Goal: Task Accomplishment & Management: Use online tool/utility

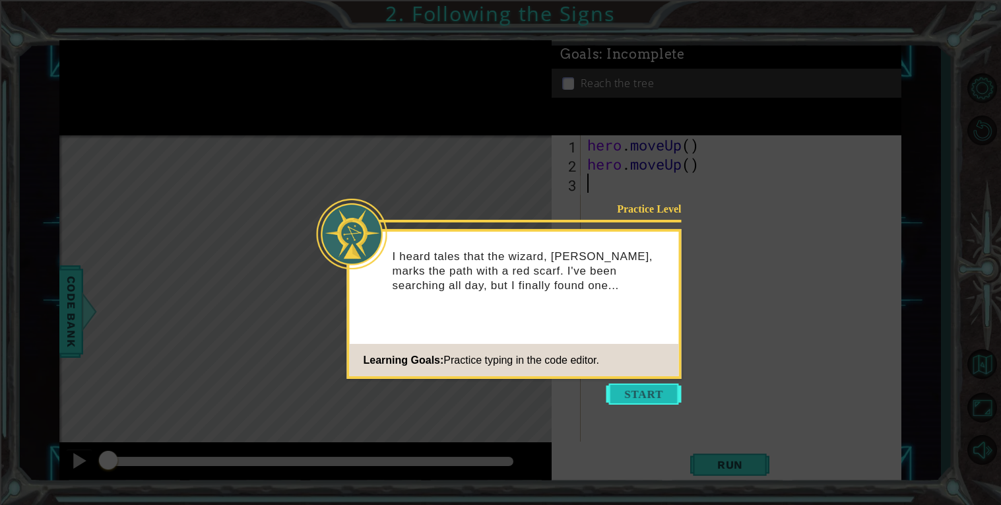
click at [662, 400] on button "Start" at bounding box center [643, 393] width 75 height 21
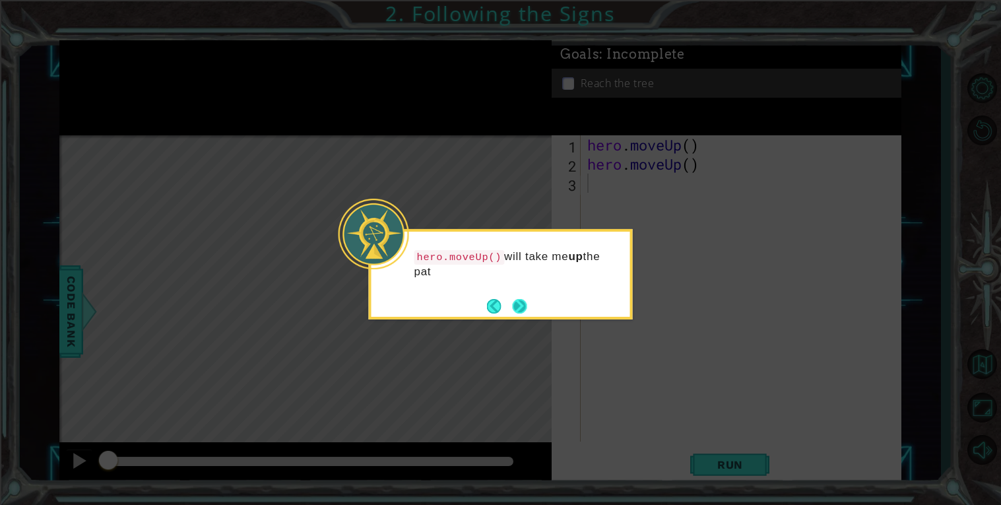
click at [514, 307] on button "Next" at bounding box center [519, 306] width 15 height 15
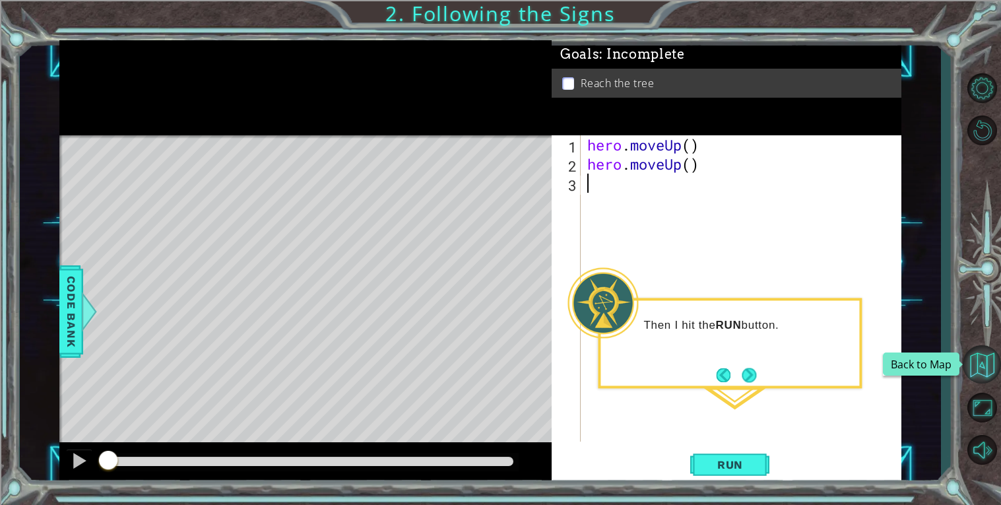
click at [977, 371] on button "Back to Map" at bounding box center [981, 364] width 38 height 38
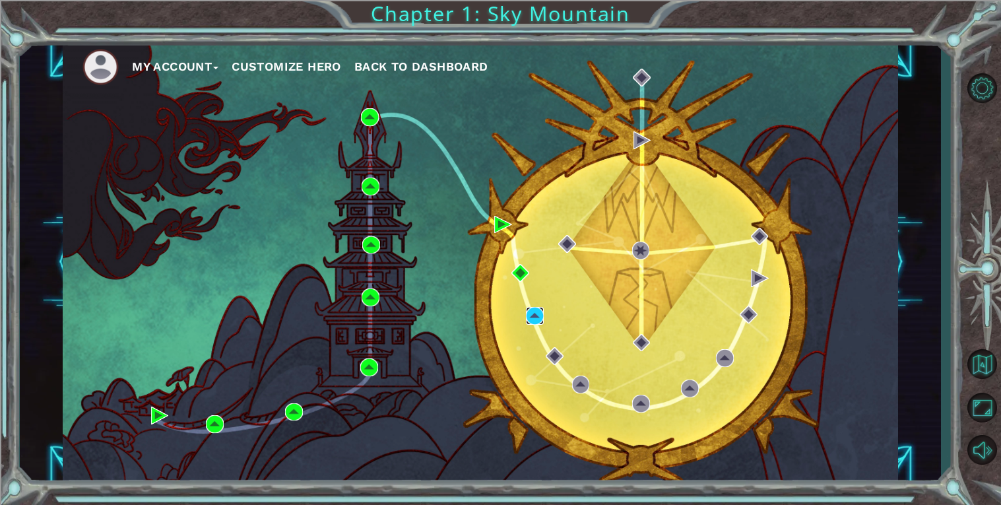
click at [533, 315] on img at bounding box center [535, 316] width 18 height 18
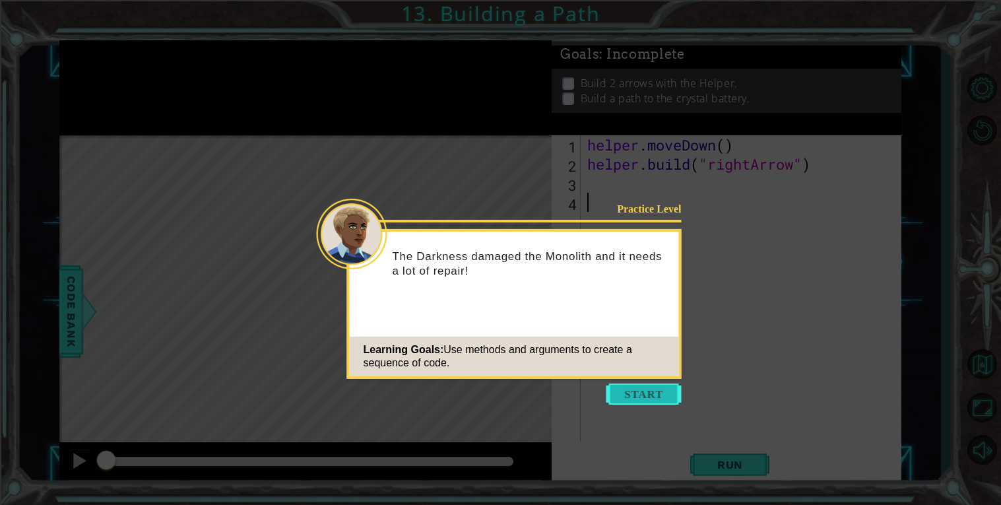
click at [646, 387] on button "Start" at bounding box center [643, 393] width 75 height 21
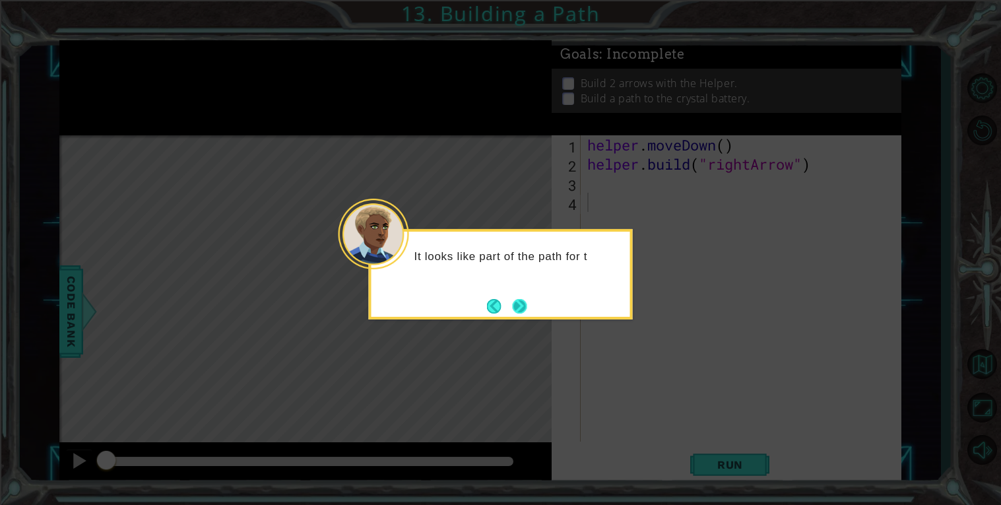
click at [522, 304] on button "Next" at bounding box center [519, 306] width 15 height 15
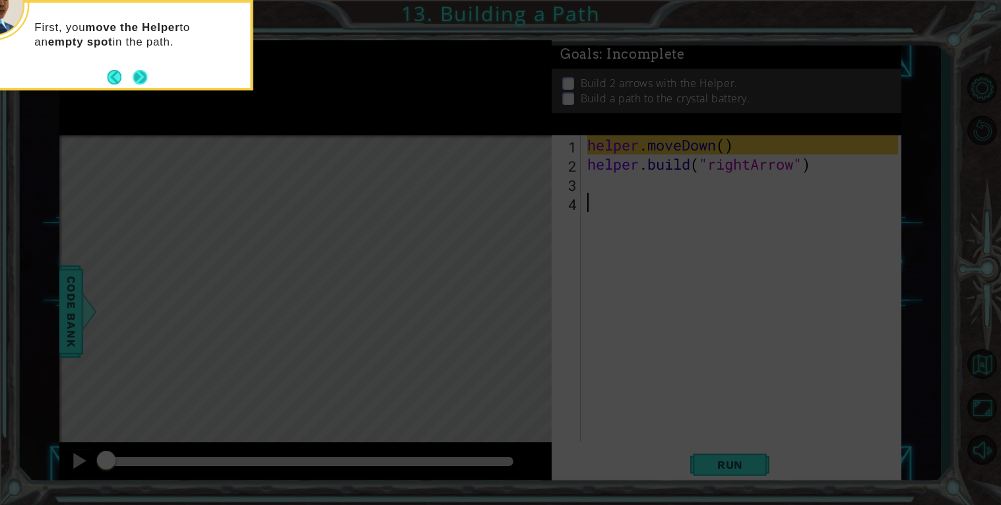
click at [134, 72] on button "Next" at bounding box center [140, 77] width 15 height 15
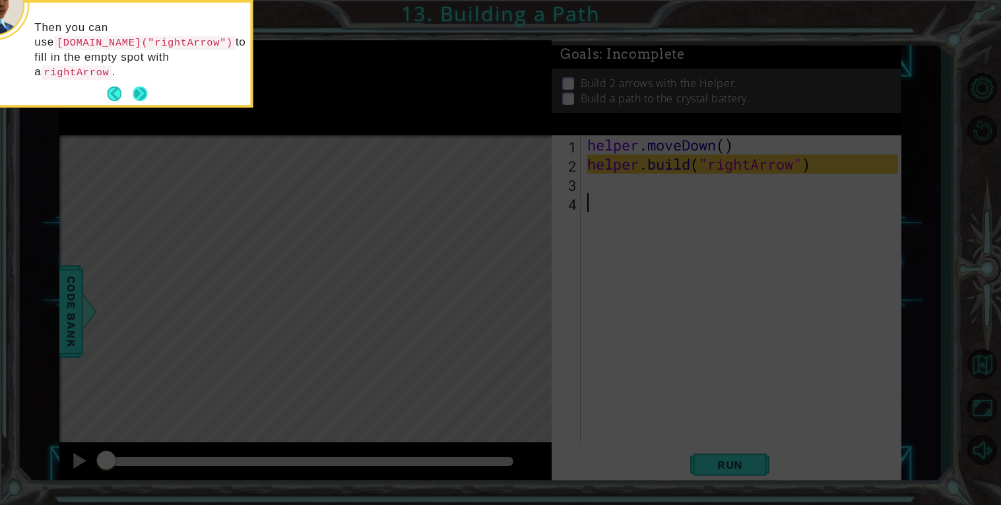
click at [144, 86] on button "Next" at bounding box center [140, 93] width 15 height 15
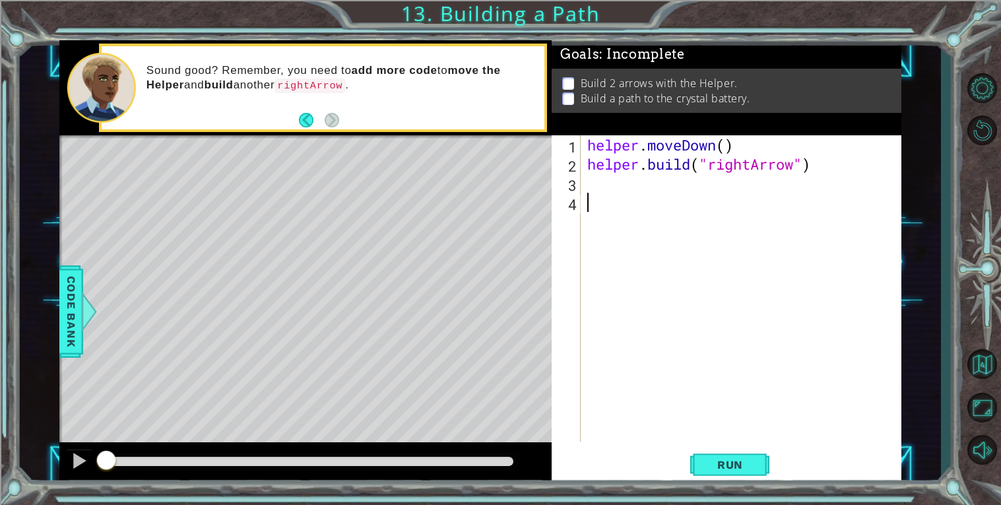
click at [619, 188] on div "helper . moveDown ( ) helper . build ( "rightArrow" )" at bounding box center [744, 307] width 320 height 344
click at [741, 453] on button "Run" at bounding box center [729, 464] width 79 height 35
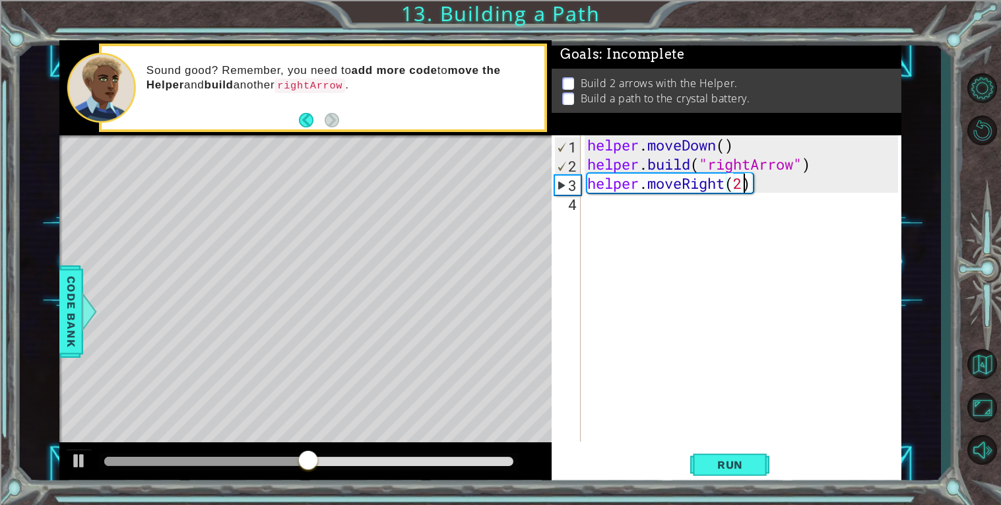
click at [745, 179] on div "helper . moveDown ( ) helper . build ( "rightArrow" ) helper . moveRight ( 2 )" at bounding box center [744, 307] width 320 height 344
type textarea "helper.moveRight(3)"
click at [633, 204] on div "helper . moveDown ( ) helper . build ( "rightArrow" ) helper . moveRight ( 3 )" at bounding box center [744, 307] width 320 height 344
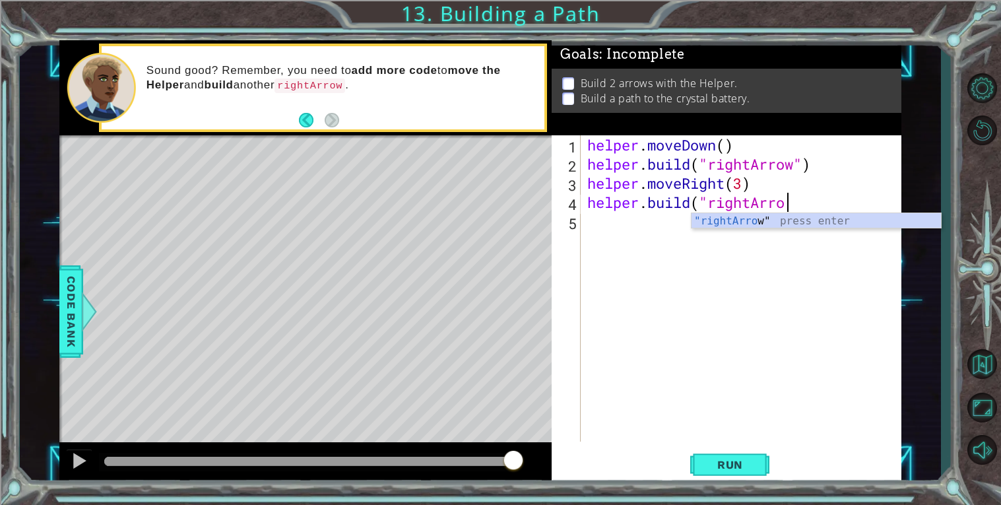
scroll to position [0, 9]
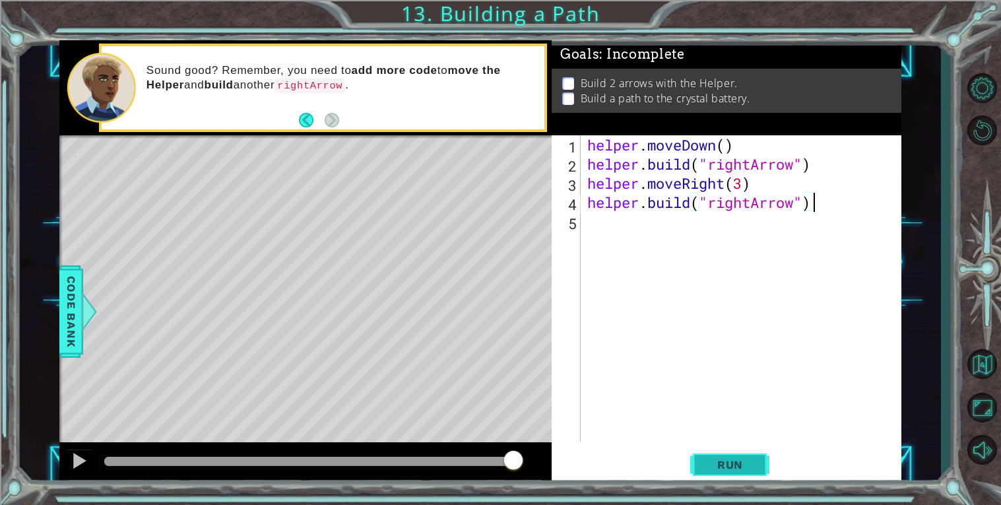
type textarea "[DOMAIN_NAME]("rightArrow")"
click at [743, 456] on button "Run" at bounding box center [729, 464] width 79 height 35
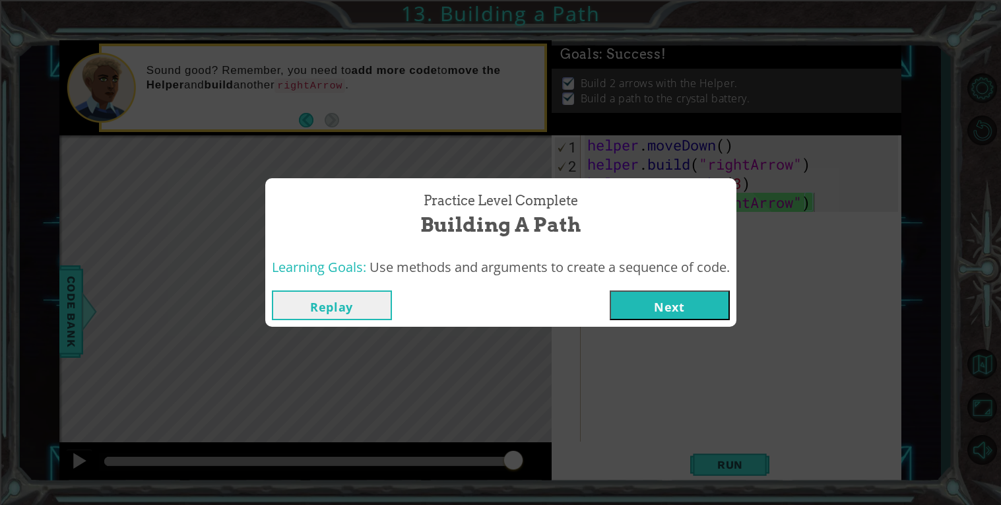
click at [664, 312] on button "Next" at bounding box center [669, 305] width 120 height 30
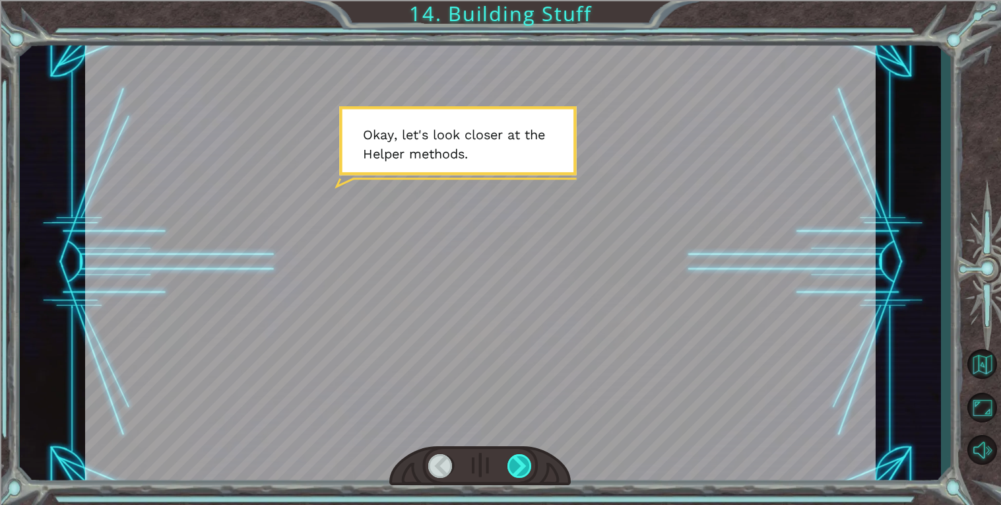
click at [516, 465] on div at bounding box center [519, 466] width 25 height 24
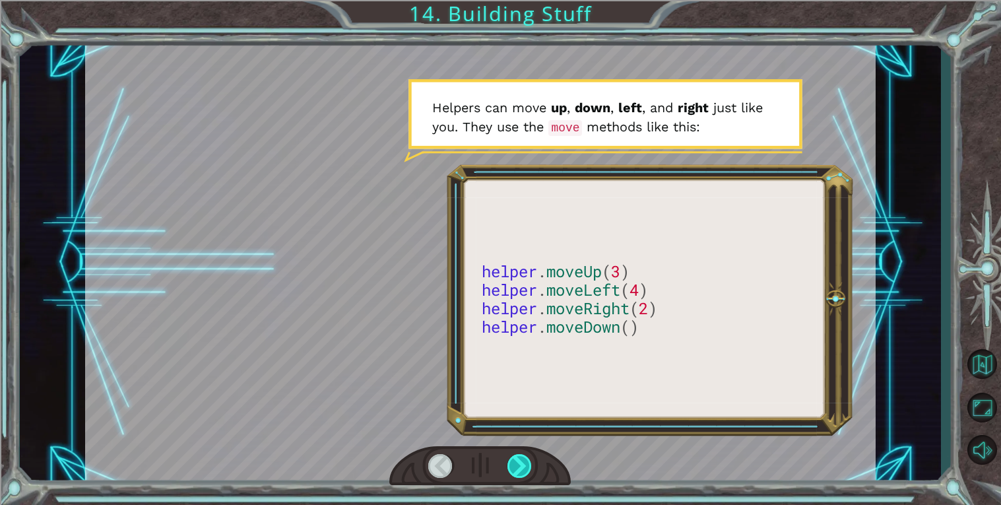
click at [516, 469] on div at bounding box center [519, 466] width 25 height 24
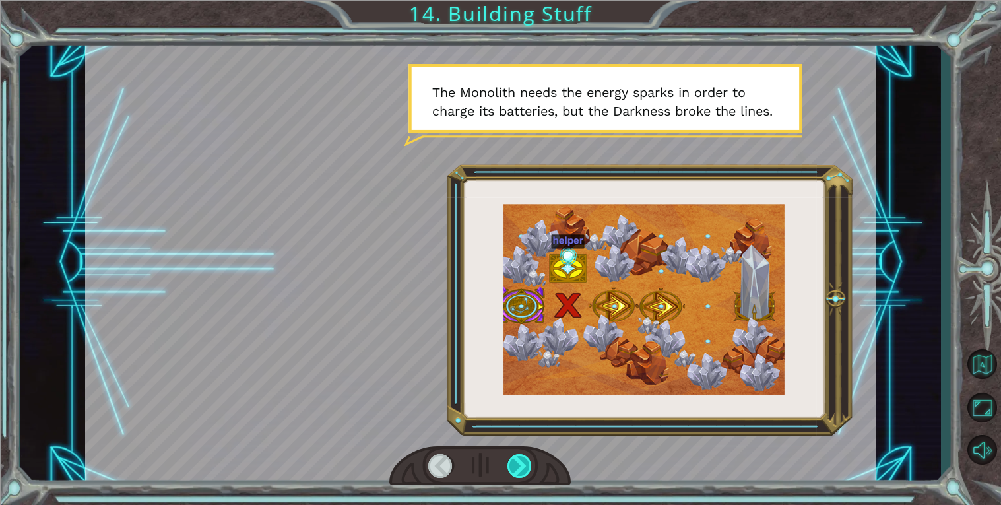
click at [528, 455] on div at bounding box center [519, 466] width 25 height 24
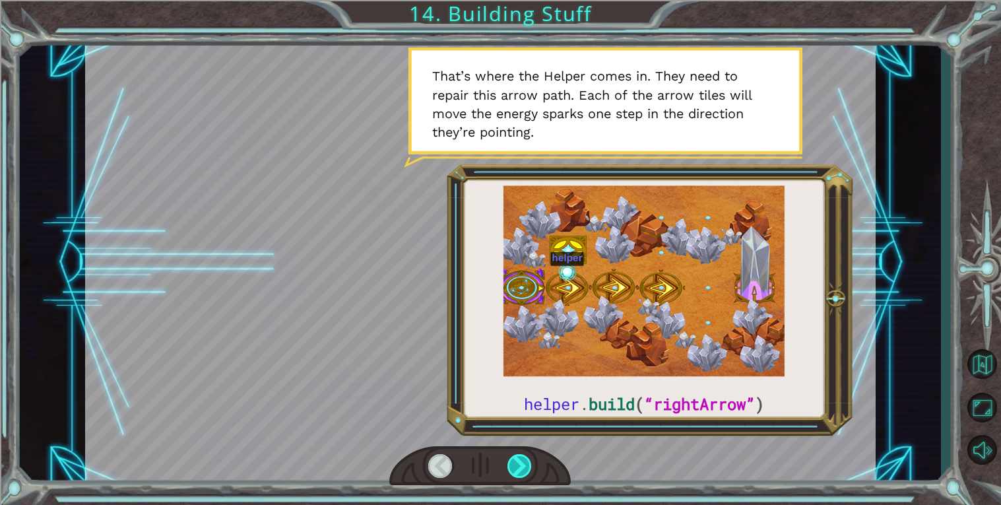
click at [526, 469] on div at bounding box center [519, 466] width 25 height 24
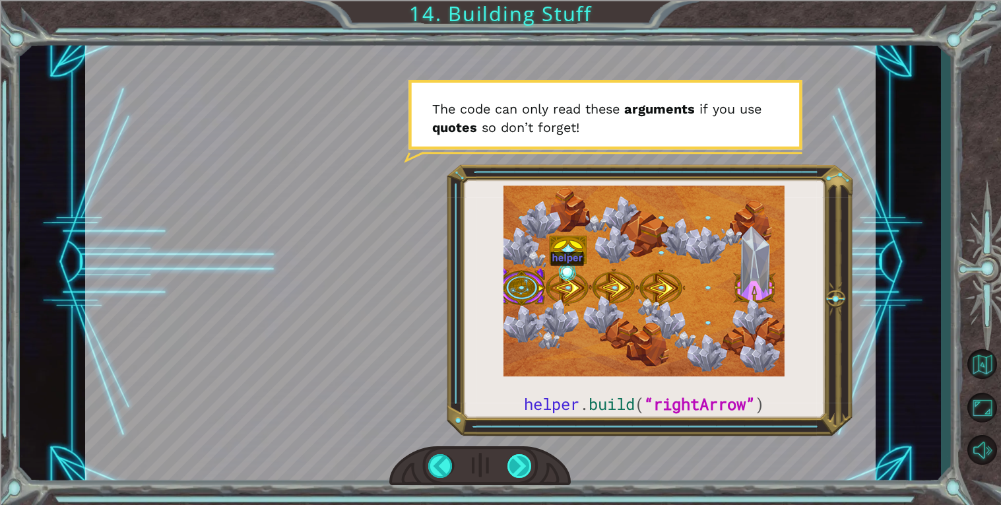
click at [517, 466] on div at bounding box center [519, 466] width 25 height 24
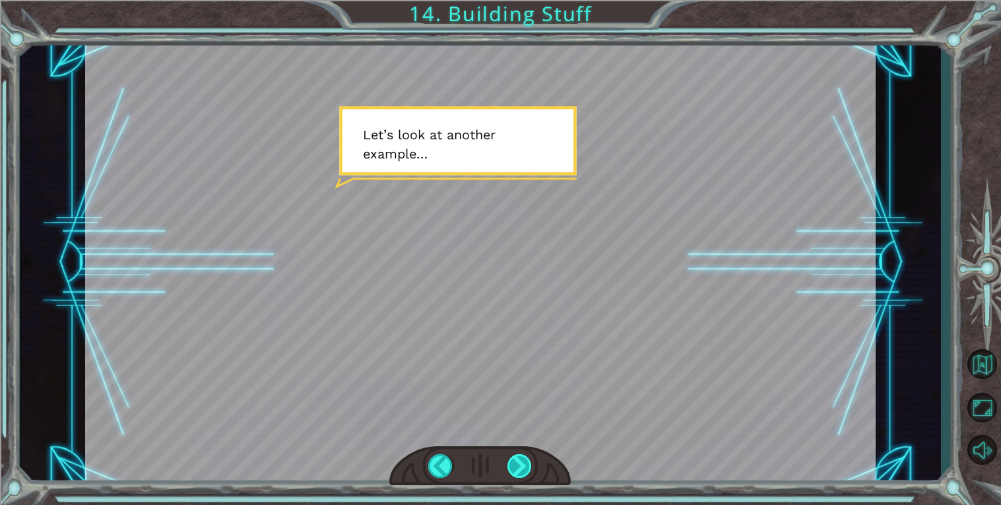
click at [522, 468] on div at bounding box center [519, 466] width 25 height 24
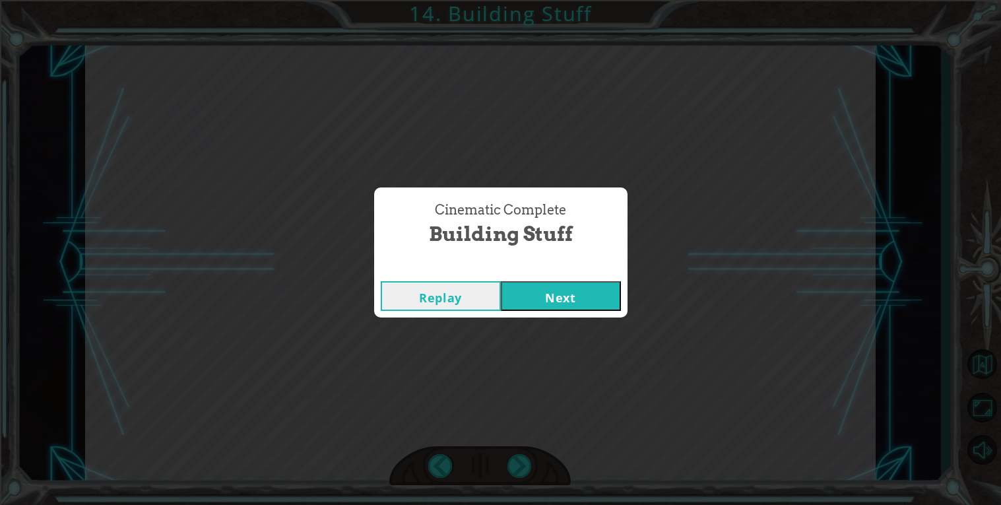
click at [597, 295] on button "Next" at bounding box center [561, 296] width 120 height 30
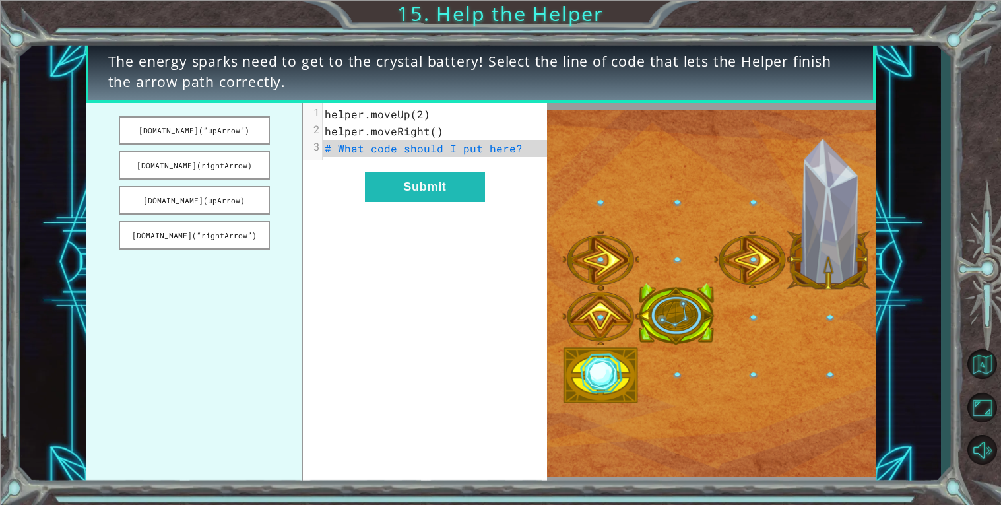
click at [481, 150] on span "# What code should I put here?" at bounding box center [424, 148] width 198 height 14
drag, startPoint x: 222, startPoint y: 238, endPoint x: 361, endPoint y: 201, distance: 144.6
click at [361, 201] on div "[DOMAIN_NAME](“upArrow”) [DOMAIN_NAME](rightArrow) [DOMAIN_NAME](upArrow) [DOMA…" at bounding box center [316, 293] width 461 height 381
click at [228, 230] on button "[DOMAIN_NAME](“rightArrow”)" at bounding box center [194, 235] width 151 height 28
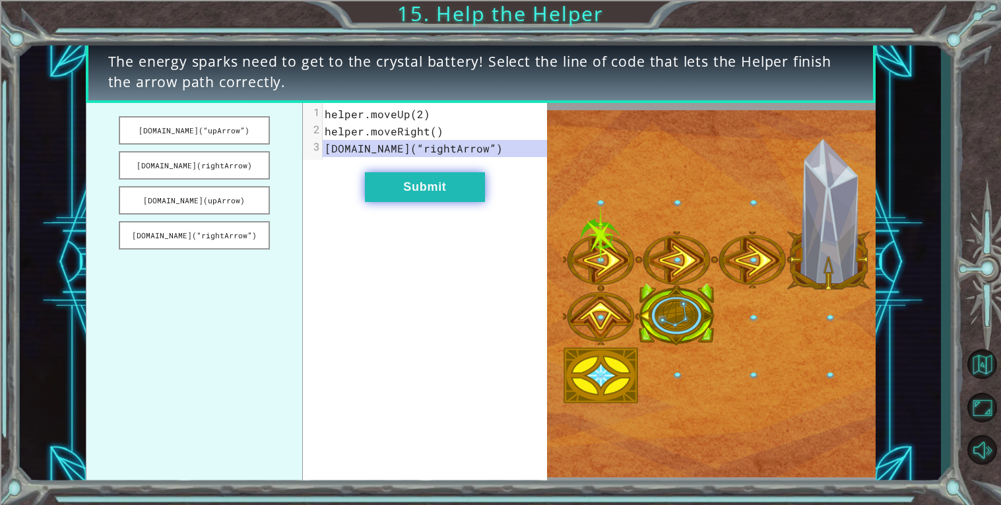
click at [461, 181] on button "Submit" at bounding box center [425, 187] width 120 height 30
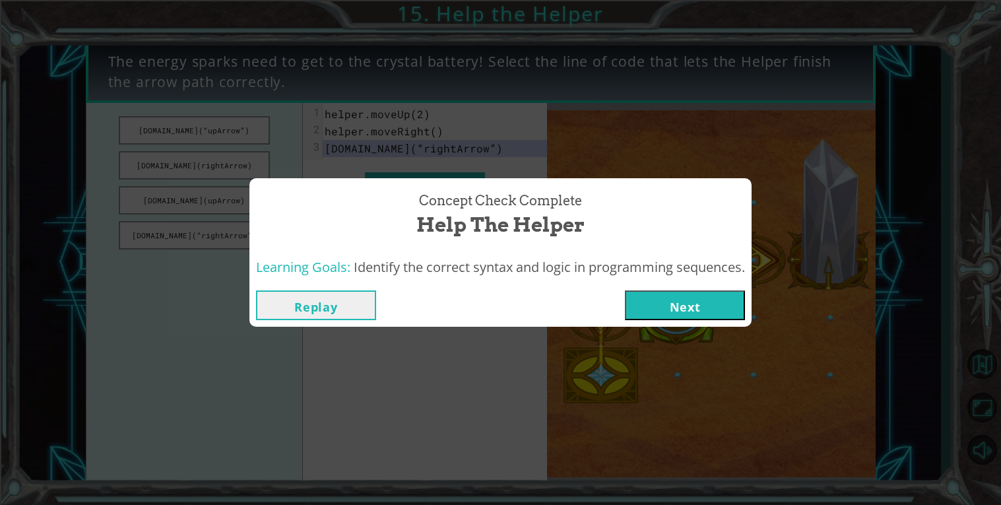
click at [712, 312] on button "Next" at bounding box center [685, 305] width 120 height 30
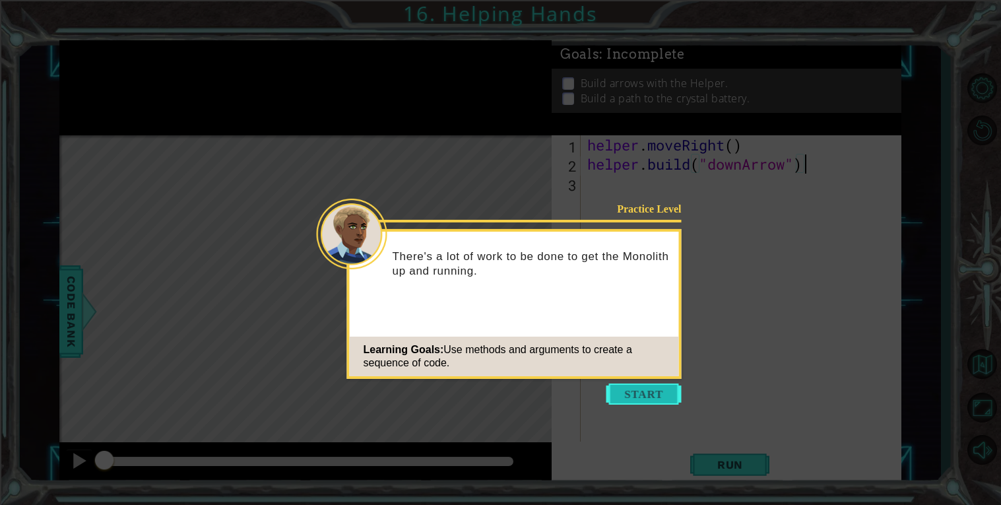
click at [654, 392] on button "Start" at bounding box center [643, 393] width 75 height 21
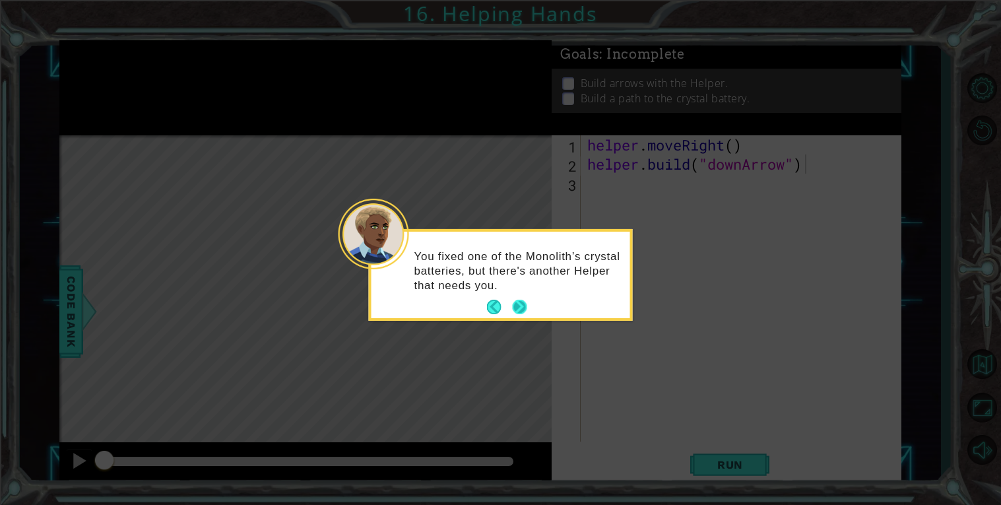
click at [518, 301] on button "Next" at bounding box center [519, 306] width 15 height 15
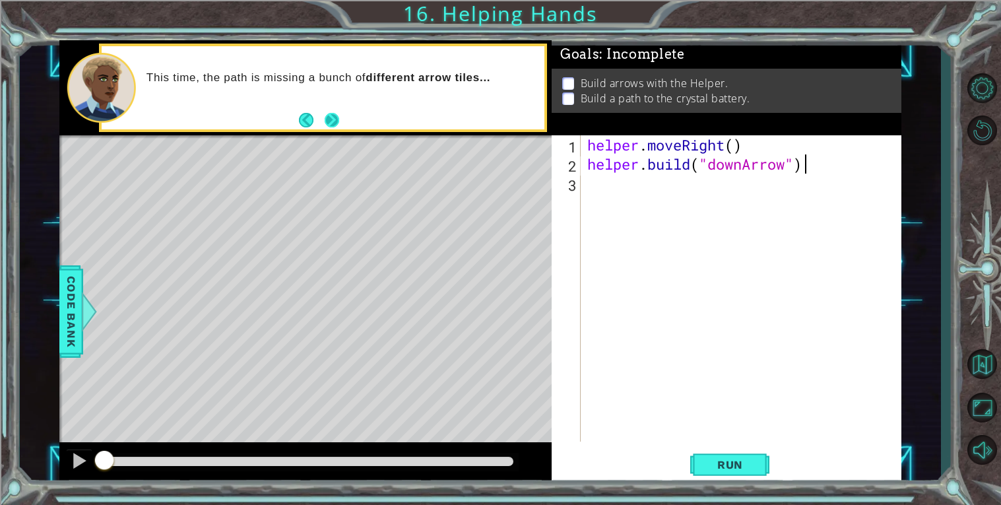
click at [332, 119] on button "Next" at bounding box center [332, 120] width 15 height 15
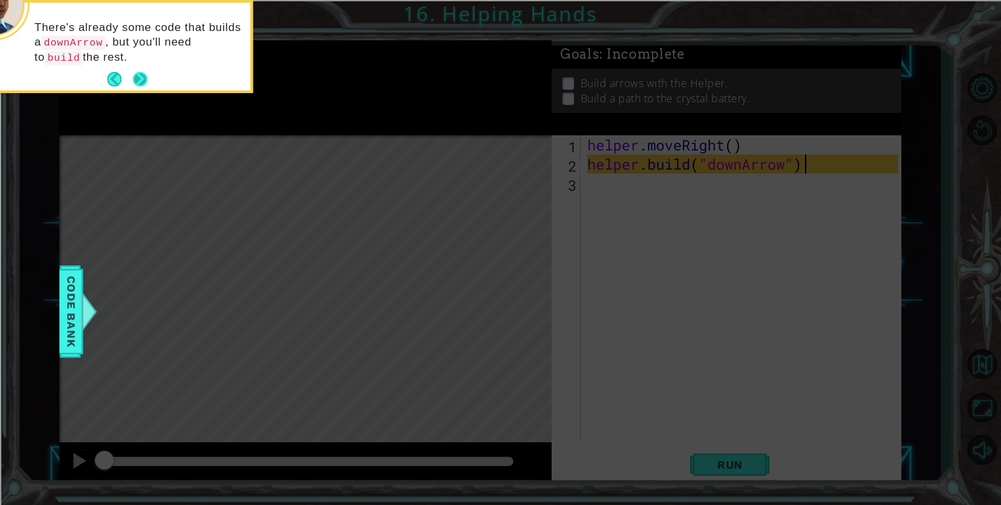
click at [133, 82] on button "Next" at bounding box center [140, 79] width 15 height 15
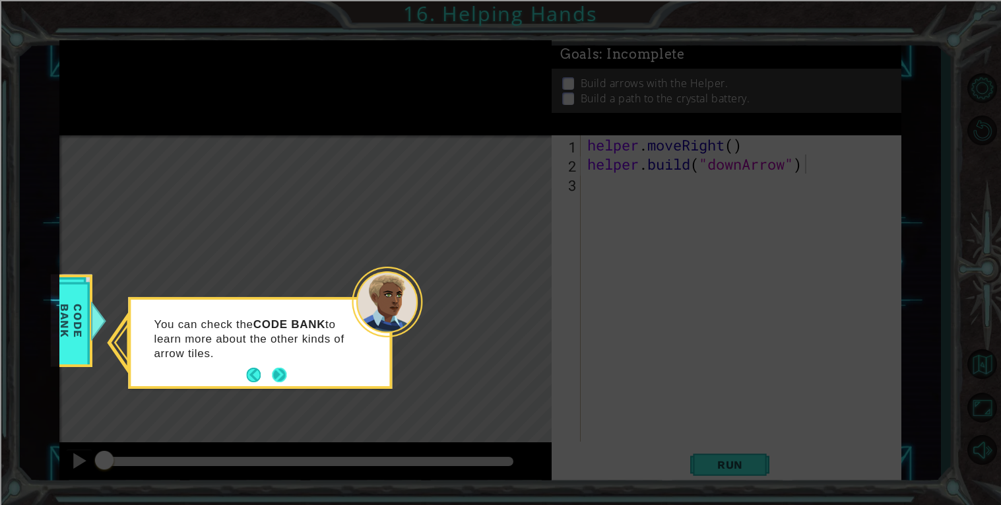
click at [283, 375] on button "Next" at bounding box center [279, 374] width 15 height 15
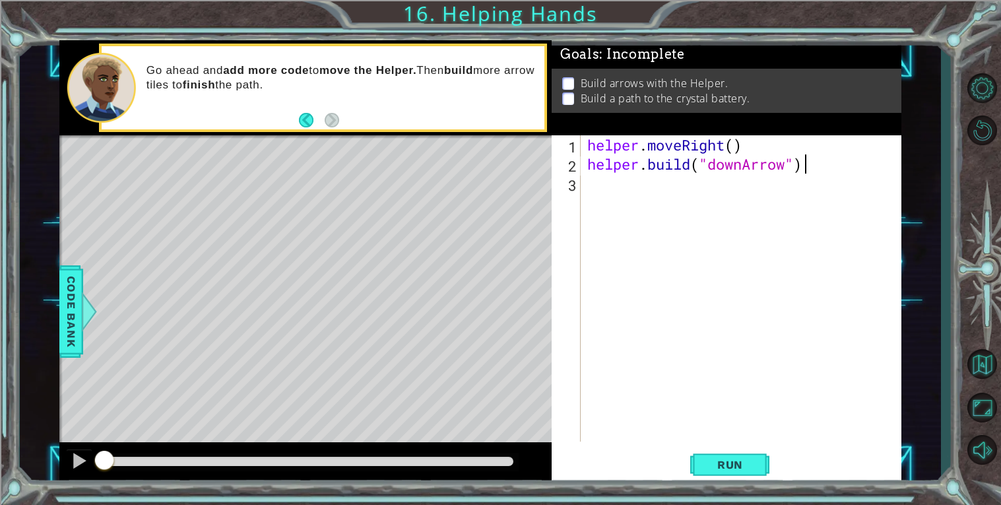
click at [669, 181] on div "helper . moveRight ( ) helper . build ( "downArrow" )" at bounding box center [744, 307] width 320 height 344
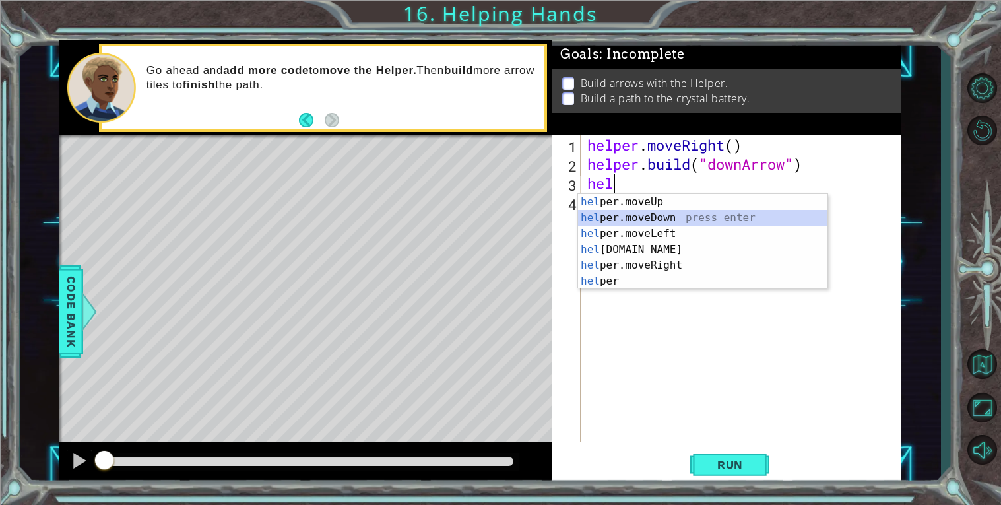
click at [695, 213] on div "hel per.moveUp press enter hel per.moveDown press enter hel per.moveLeft press …" at bounding box center [702, 257] width 249 height 127
type textarea "helper.moveDown(1)"
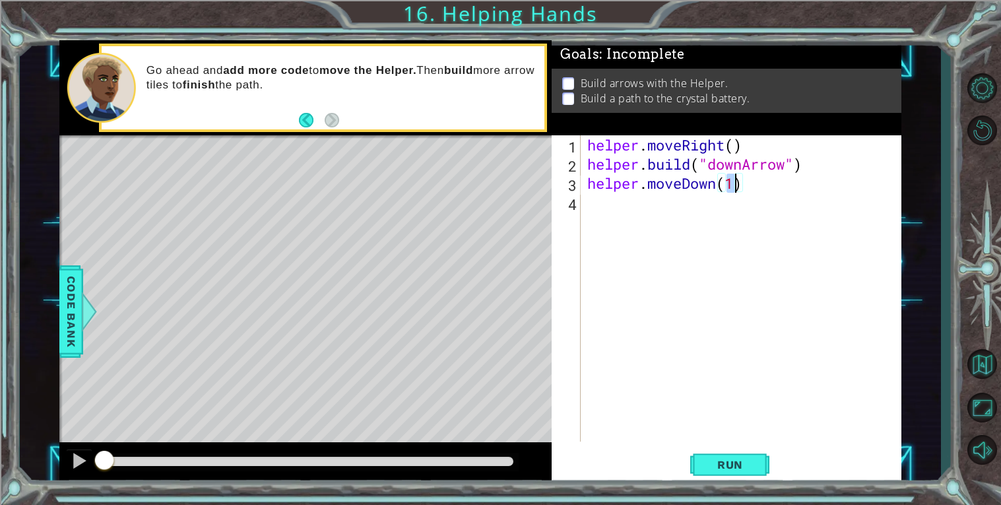
click at [644, 207] on div "helper . moveRight ( ) helper . build ( "downArrow" ) helper . moveDown ( 1 )" at bounding box center [744, 307] width 320 height 344
type textarea "[DOMAIN_NAME]("rightArrow")"
click at [661, 241] on div "helper . moveRight ( ) helper . build ( "downArrow" ) helper . moveDown ( 1 ) h…" at bounding box center [744, 307] width 320 height 344
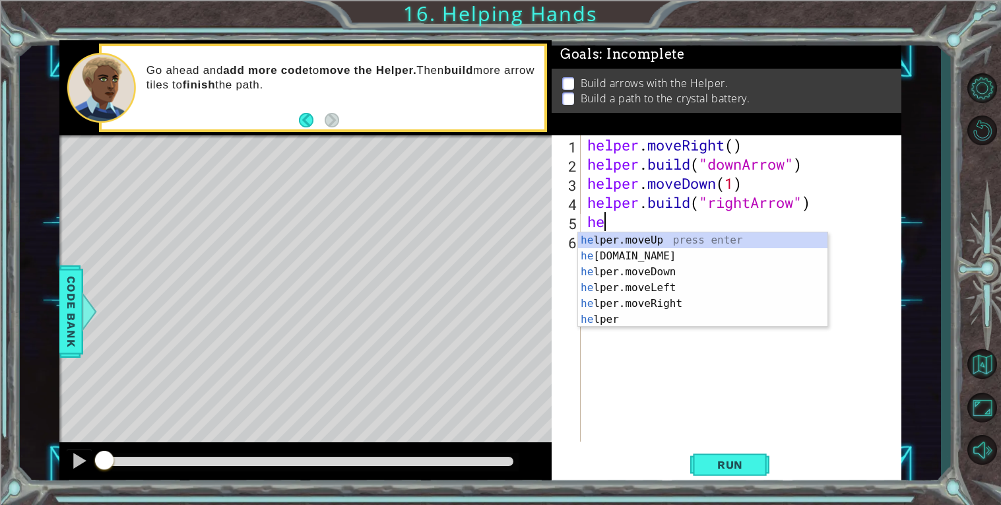
click at [360, 425] on div "Level Map" at bounding box center [363, 329] width 609 height 389
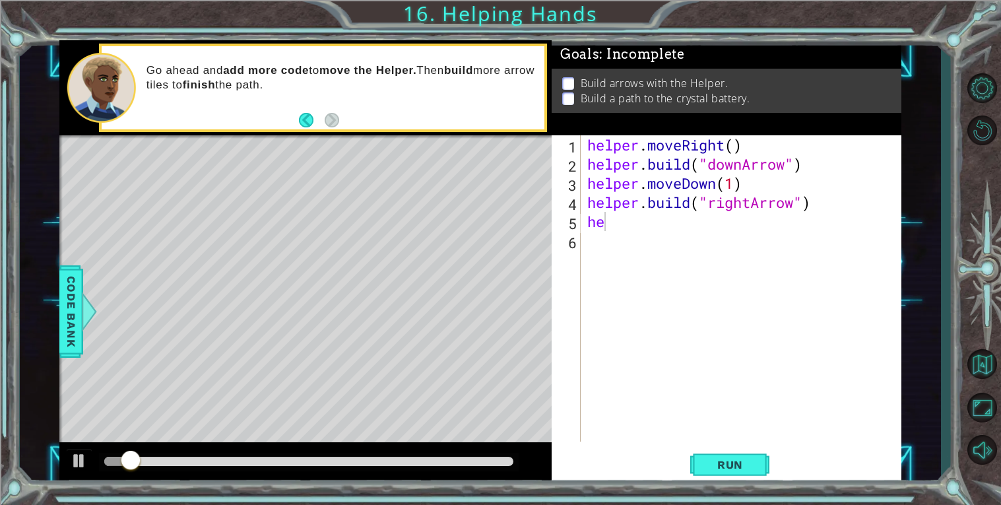
click at [623, 226] on div "helper . moveRight ( ) helper . build ( "downArrow" ) helper . moveDown ( 1 ) h…" at bounding box center [744, 307] width 320 height 344
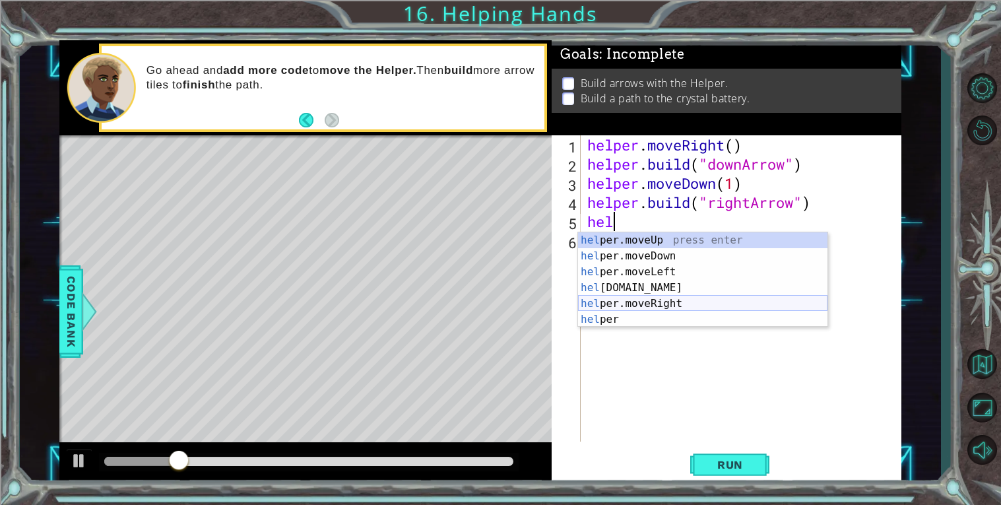
click at [660, 299] on div "hel per.moveUp press enter hel per.moveDown press enter hel per.moveLeft press …" at bounding box center [702, 295] width 249 height 127
type textarea "helper.moveRight(1)"
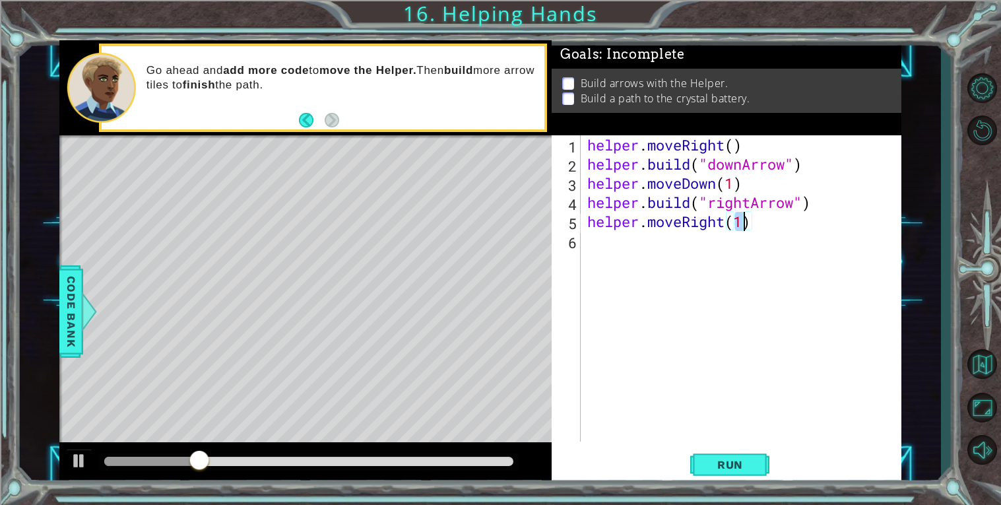
click at [609, 247] on div "helper . moveRight ( ) helper . build ( "downArrow" ) helper . moveDown ( 1 ) h…" at bounding box center [744, 307] width 320 height 344
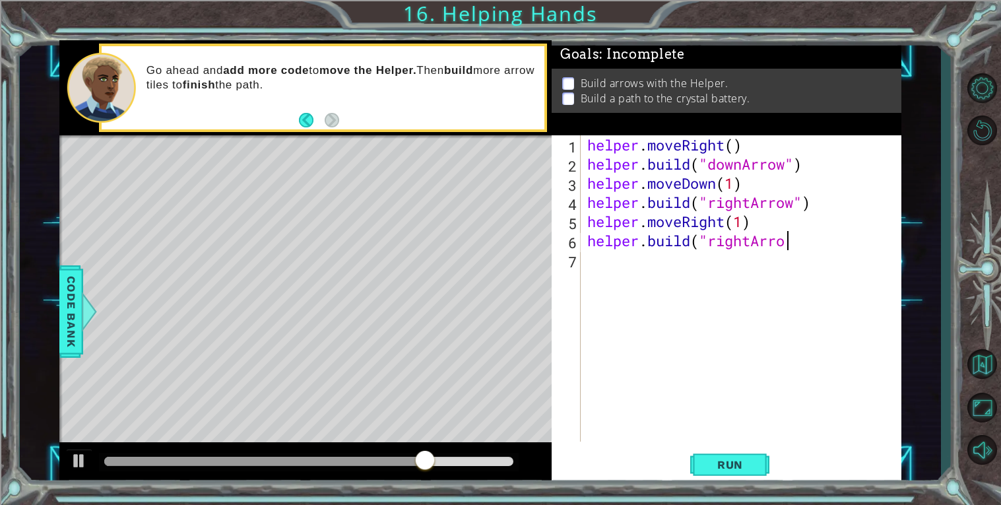
scroll to position [0, 9]
type textarea "[DOMAIN_NAME]("rightArrow")"
click at [614, 258] on div "helper . moveRight ( ) helper . build ( "downArrow" ) helper . moveDown ( 1 ) h…" at bounding box center [744, 307] width 320 height 344
click at [337, 427] on div "Level Map" at bounding box center [363, 329] width 609 height 389
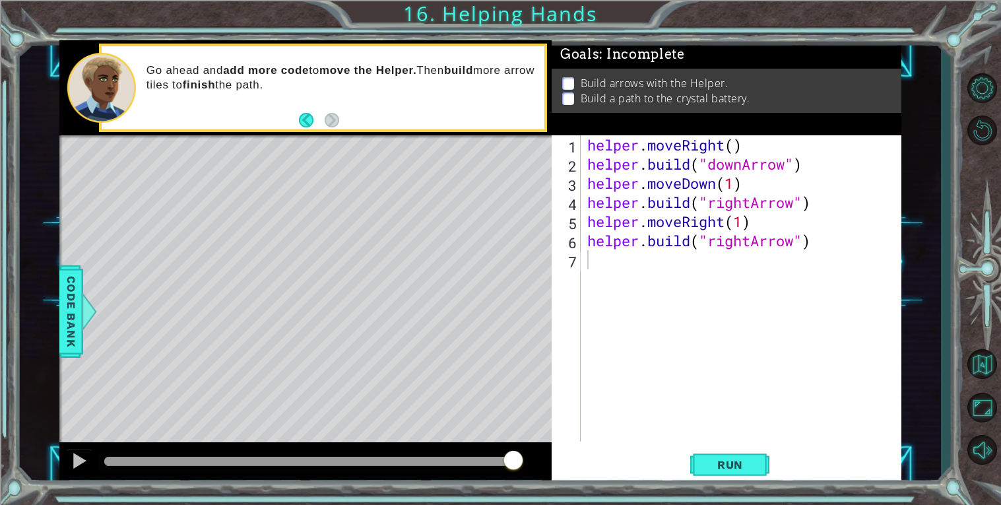
click at [744, 217] on div "helper . moveRight ( ) helper . build ( "downArrow" ) helper . moveDown ( 1 ) h…" at bounding box center [744, 307] width 320 height 344
type textarea "helper.moveRight(1)"
click at [667, 286] on div "helper . moveRight ( ) helper . build ( "downArrow" ) helper . moveDown ( 1 ) h…" at bounding box center [744, 307] width 320 height 344
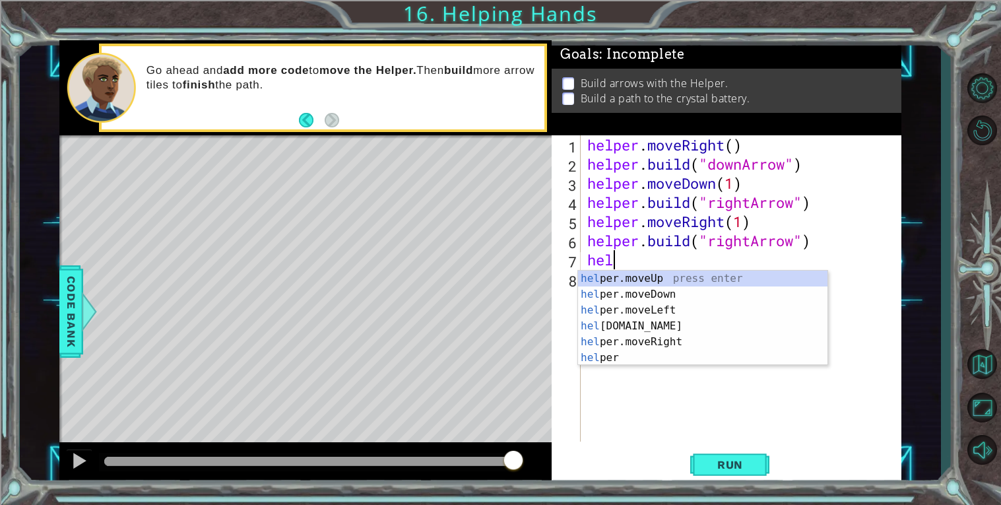
scroll to position [0, 1]
click at [668, 336] on div "help er.moveUp press enter help er.moveDown press enter help er.moveLeft press …" at bounding box center [702, 333] width 249 height 127
type textarea "helper.moveRight(1)"
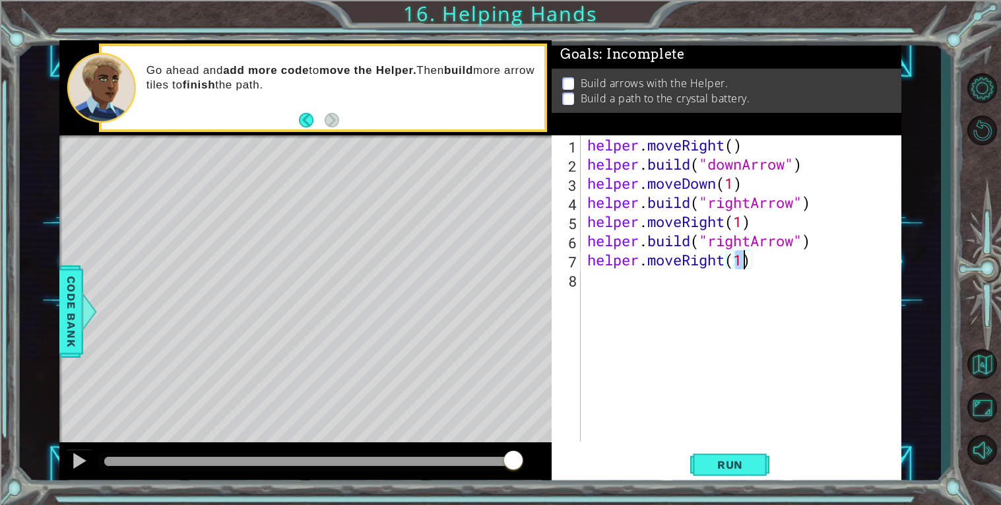
click at [631, 291] on div "helper . moveRight ( ) helper . build ( "downArrow" ) helper . moveDown ( 1 ) h…" at bounding box center [744, 307] width 320 height 344
type textarea "[DOMAIN_NAME]("upArrow")"
click at [646, 310] on div "helper . moveRight ( ) helper . build ( "downArrow" ) helper . moveDown ( 1 ) h…" at bounding box center [744, 307] width 320 height 344
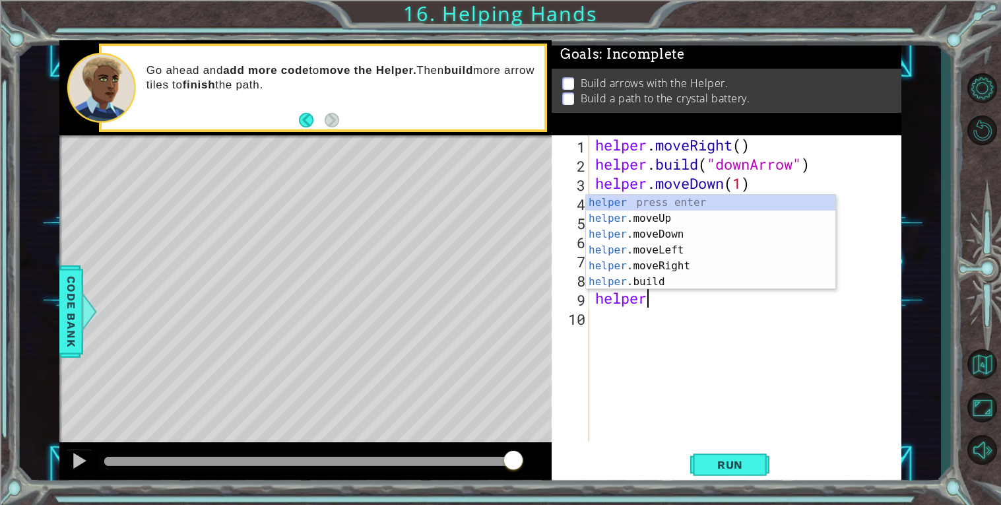
scroll to position [0, 1]
click at [674, 224] on div "helper press enter helper .moveUp press enter helper .moveDown press enter help…" at bounding box center [710, 258] width 249 height 127
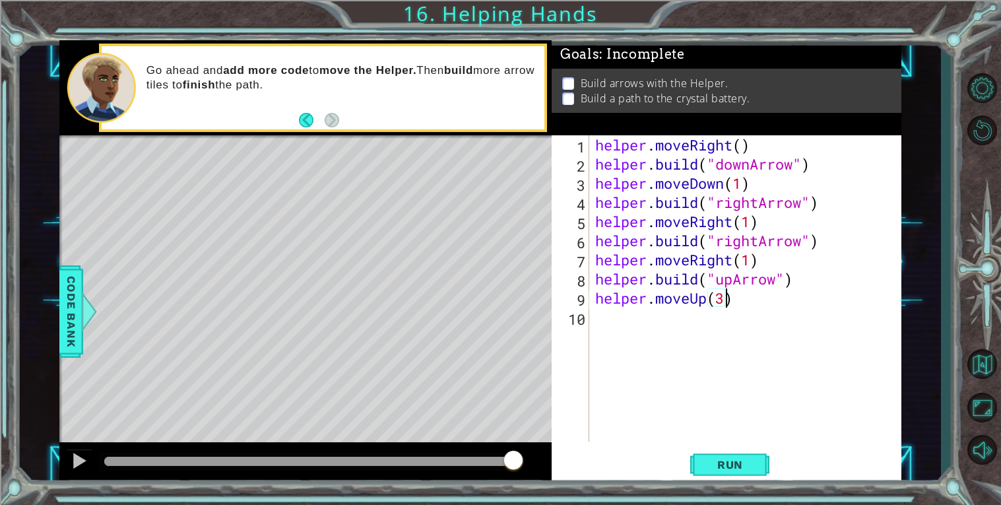
scroll to position [0, 5]
type textarea "helper.moveUp(3)"
click at [728, 462] on span "Run" at bounding box center [730, 464] width 52 height 13
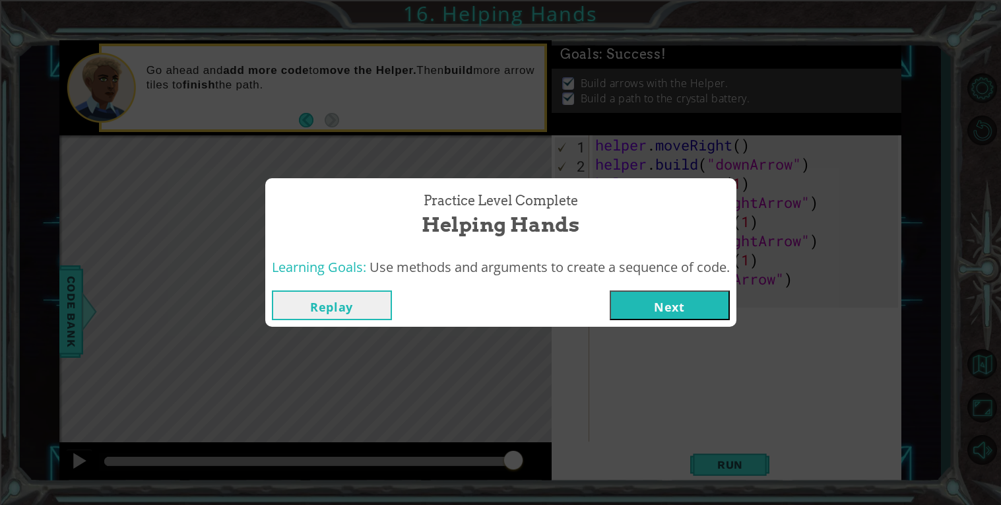
click at [693, 300] on button "Next" at bounding box center [669, 305] width 120 height 30
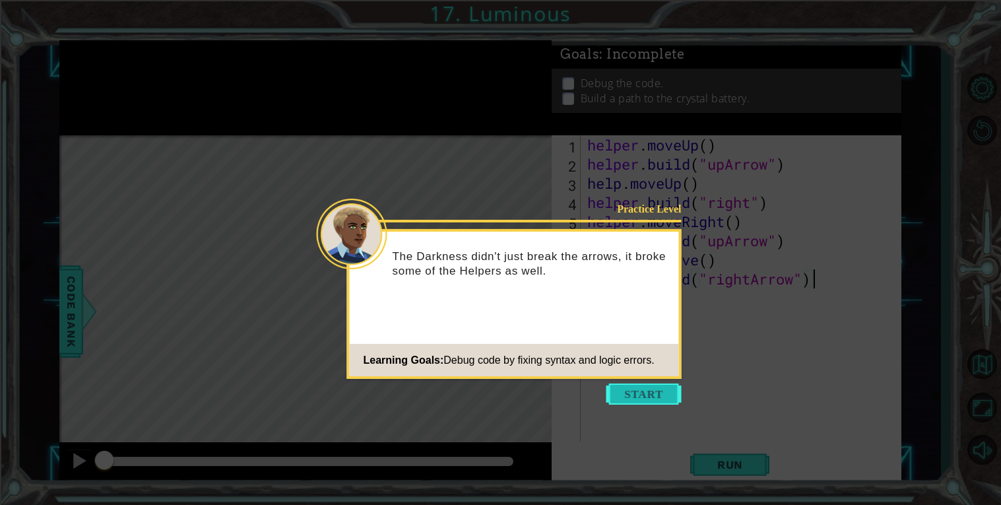
click at [654, 393] on button "Start" at bounding box center [643, 393] width 75 height 21
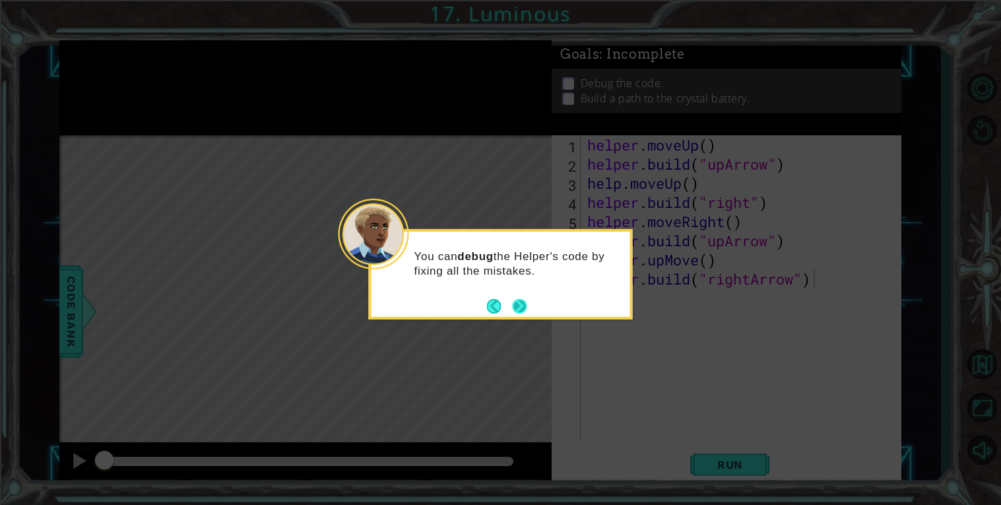
click at [522, 303] on button "Next" at bounding box center [519, 306] width 15 height 15
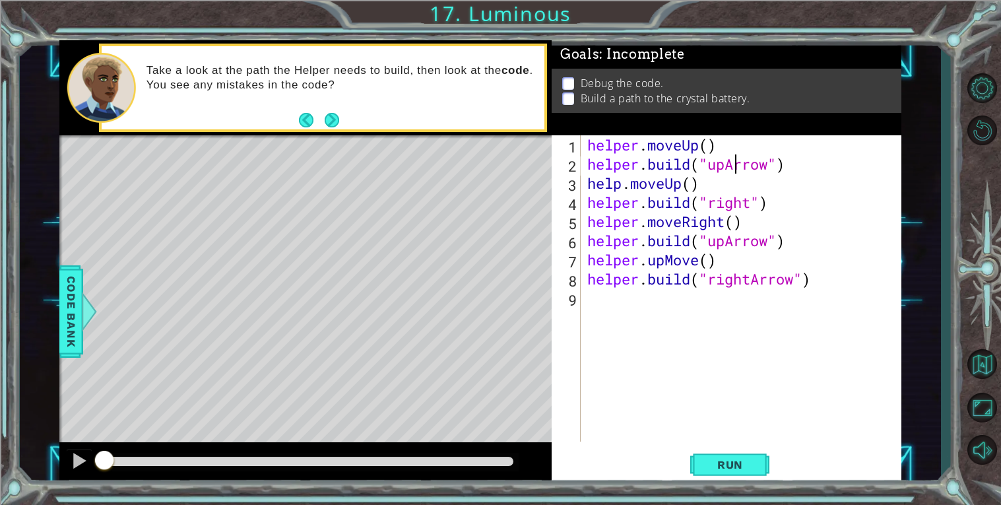
click at [731, 169] on div "helper . moveUp ( ) helper . build ( "upArrow" ) help . moveUp ( ) helper . bui…" at bounding box center [744, 307] width 320 height 344
click at [728, 167] on div "helper . moveUp ( ) helper . build ( "upArrow" ) help . moveUp ( ) helper . bui…" at bounding box center [744, 307] width 320 height 344
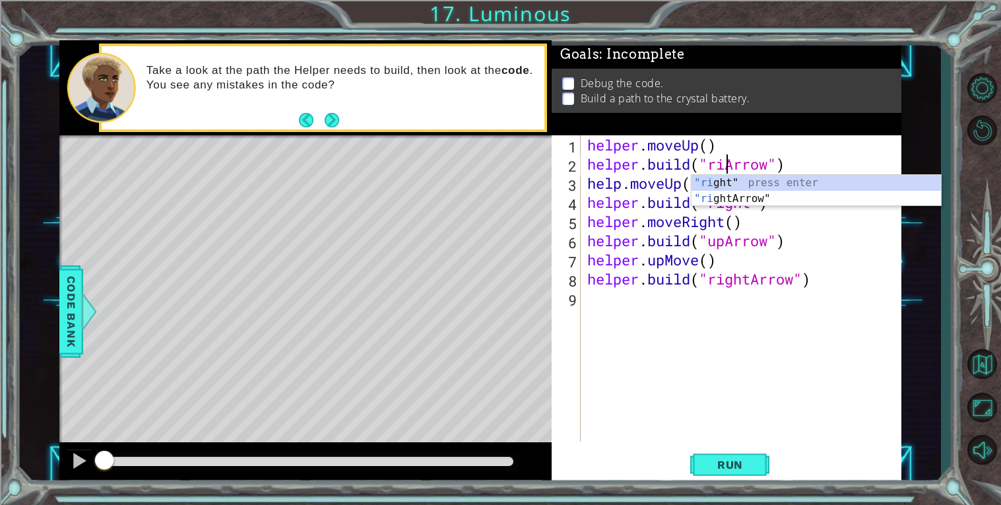
scroll to position [0, 7]
click at [731, 464] on span "Run" at bounding box center [730, 464] width 52 height 13
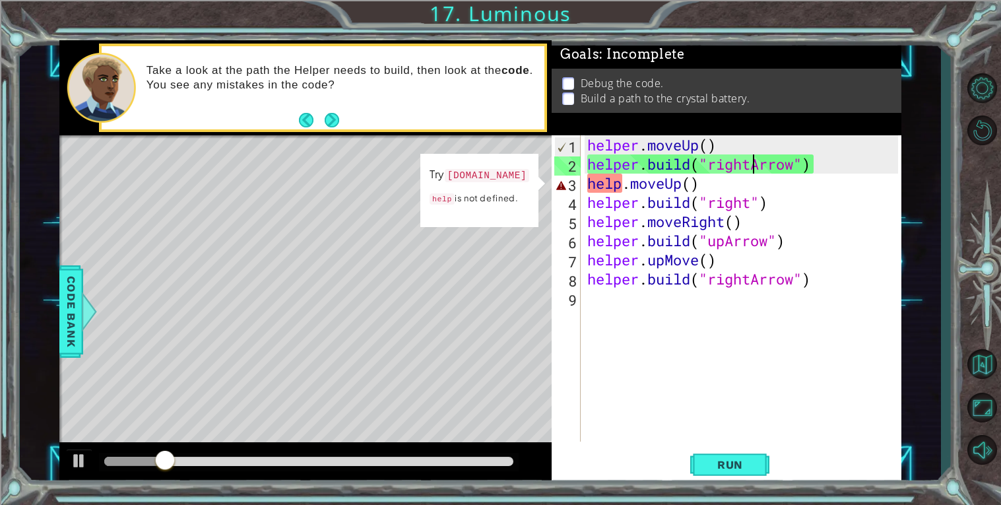
click at [617, 181] on div "helper . moveUp ( ) helper . build ( "rightArrow" ) help . moveUp ( ) helper . …" at bounding box center [744, 307] width 320 height 344
click at [621, 185] on div "helper . moveUp ( ) helper . build ( "rightArrow" ) help . moveUp ( ) helper . …" at bounding box center [744, 307] width 320 height 344
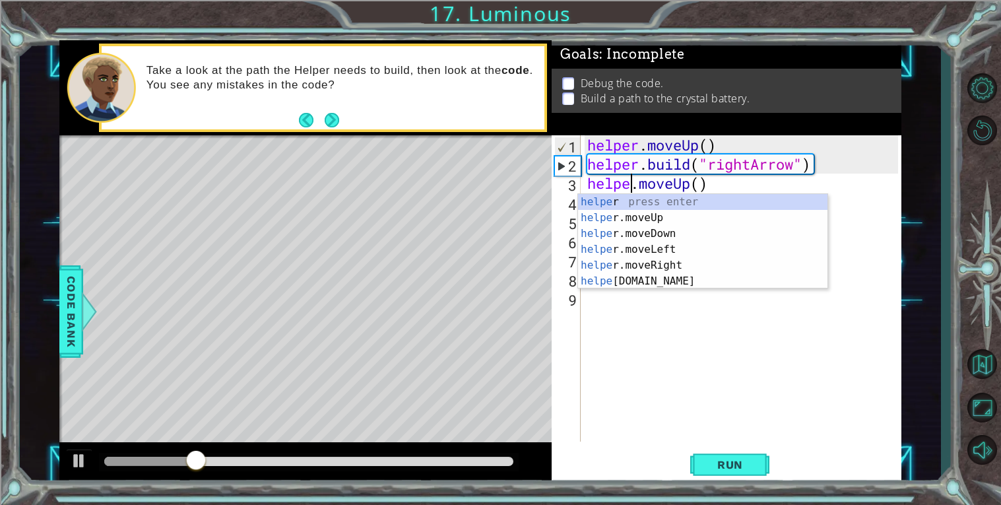
scroll to position [0, 2]
click at [721, 455] on button "Run" at bounding box center [729, 464] width 79 height 35
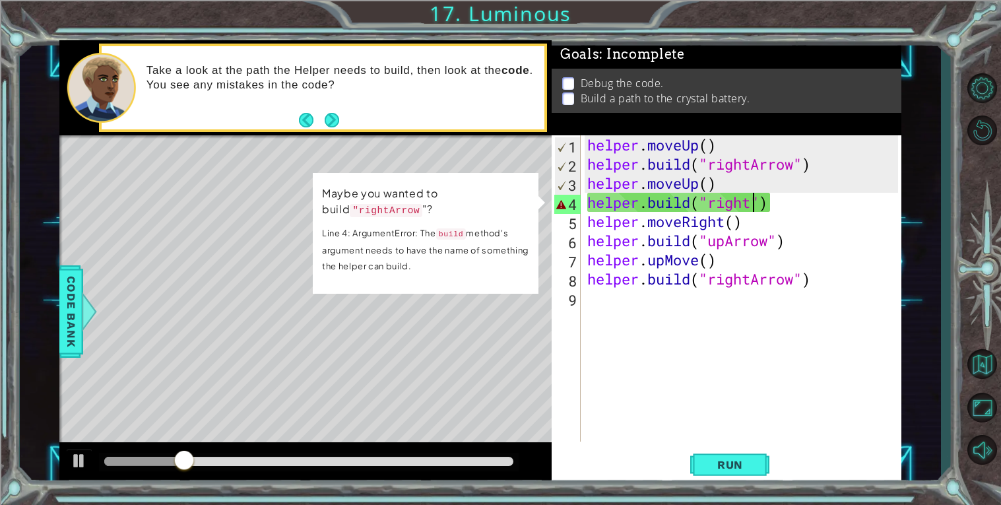
click at [753, 201] on div "helper . moveUp ( ) helper . build ( "rightArrow" ) helper . moveUp ( ) helper …" at bounding box center [744, 307] width 320 height 344
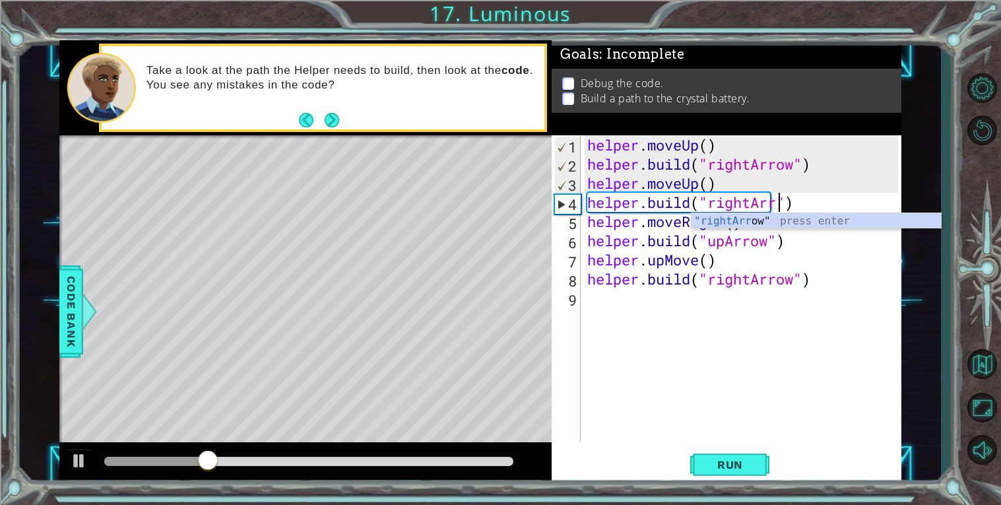
type textarea "[DOMAIN_NAME]("rightArrow")"
click at [839, 349] on div "helper . moveUp ( ) helper . build ( "rightArrow" ) helper . moveUp ( ) helper …" at bounding box center [744, 307] width 320 height 344
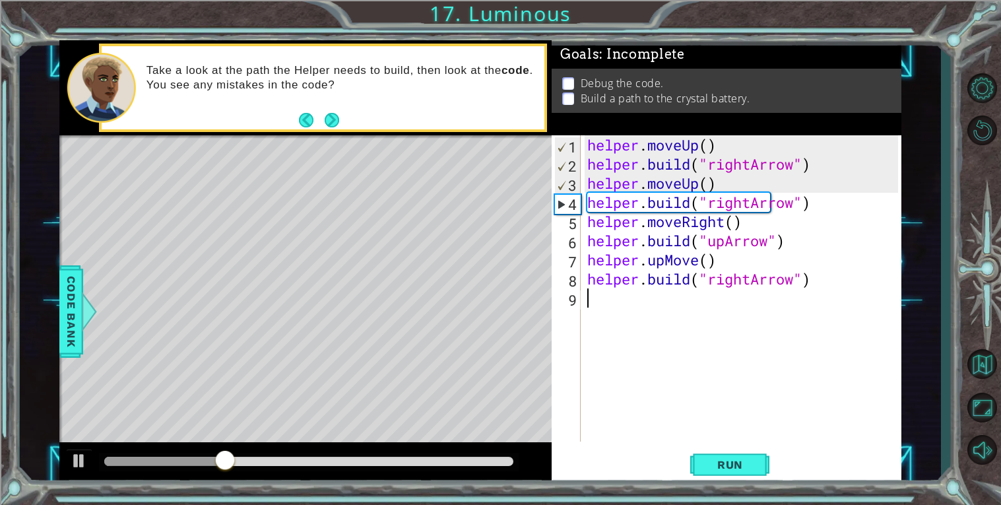
scroll to position [0, 0]
click at [699, 263] on div "helper . moveUp ( ) helper . build ( "rightArrow" ) helper . moveUp ( ) helper …" at bounding box center [744, 307] width 320 height 344
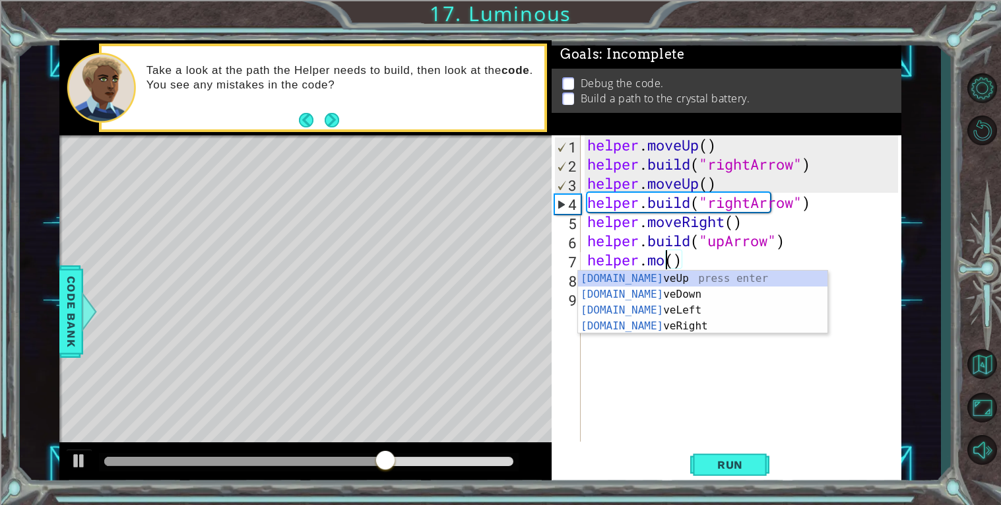
scroll to position [0, 4]
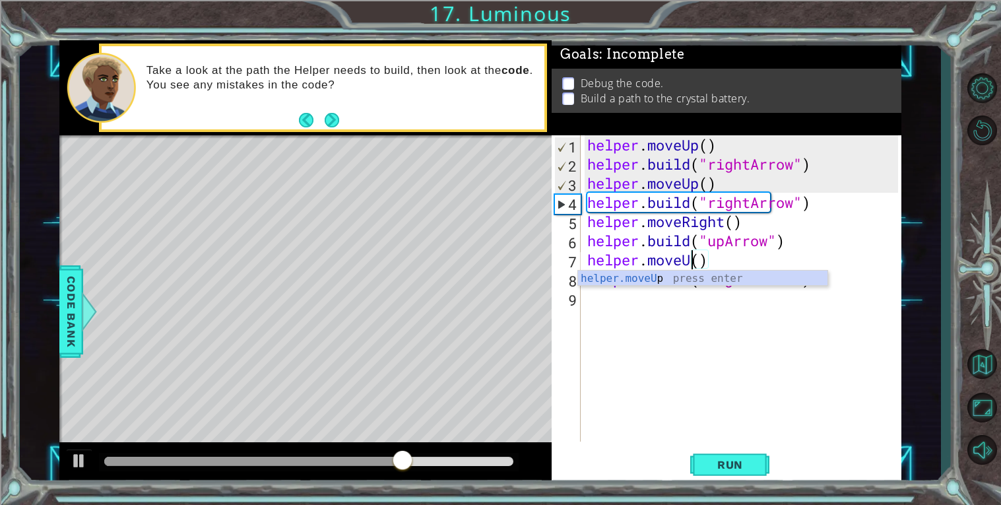
type textarea "helper.moveUp()"
click at [759, 344] on div "helper . moveUp ( ) helper . build ( "rightArrow" ) helper . moveUp ( ) helper …" at bounding box center [744, 307] width 320 height 344
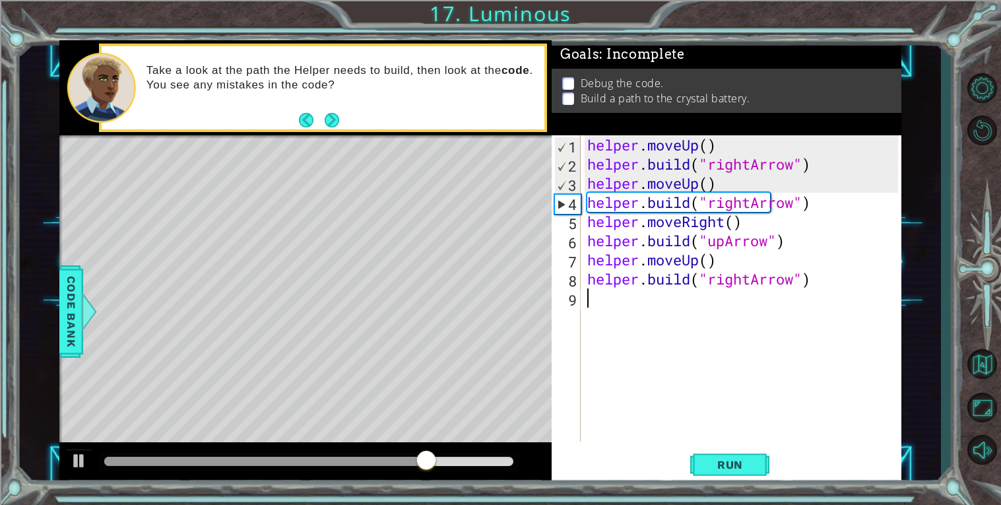
scroll to position [0, 0]
click at [709, 458] on span "Run" at bounding box center [730, 464] width 52 height 13
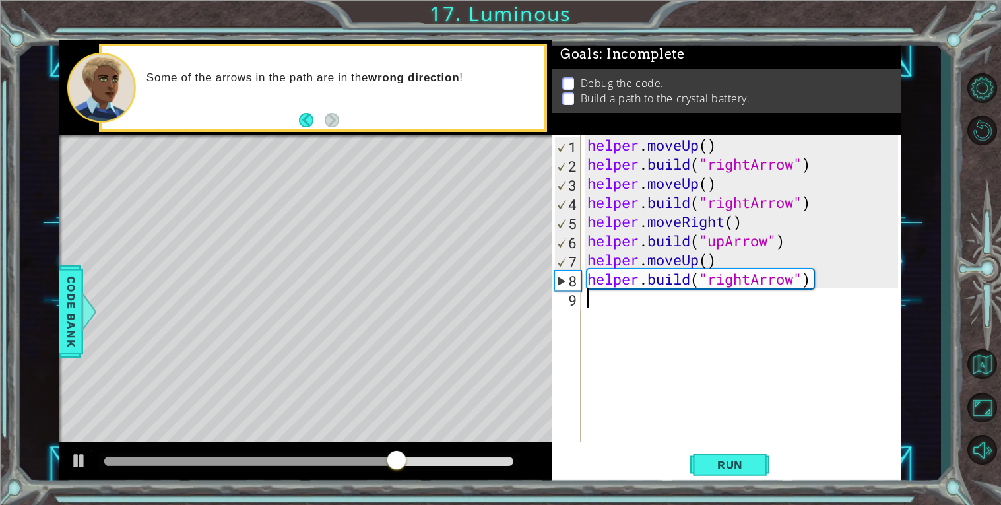
click at [795, 206] on div "helper . moveUp ( ) helper . build ( "rightArrow" ) helper . moveUp ( ) helper …" at bounding box center [744, 307] width 320 height 344
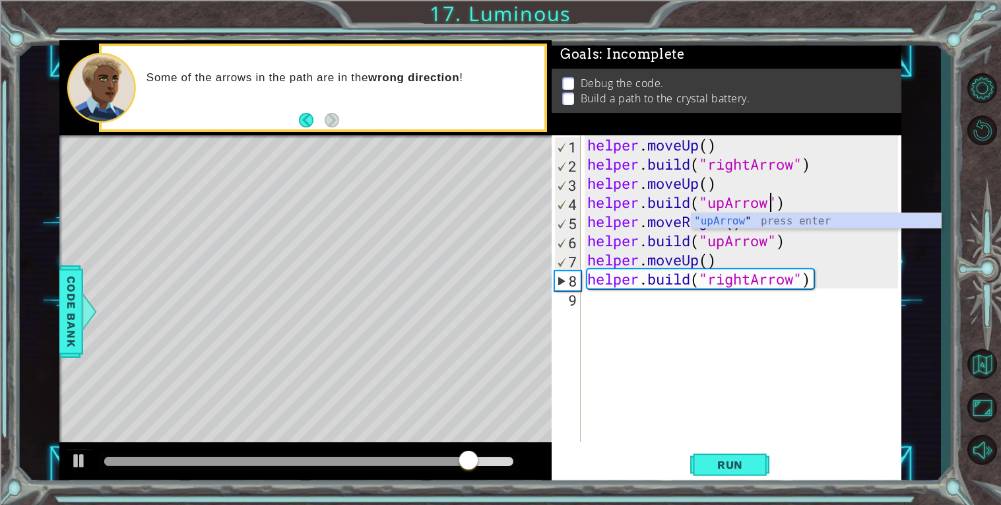
scroll to position [0, 8]
click at [726, 472] on button "Run" at bounding box center [729, 464] width 79 height 35
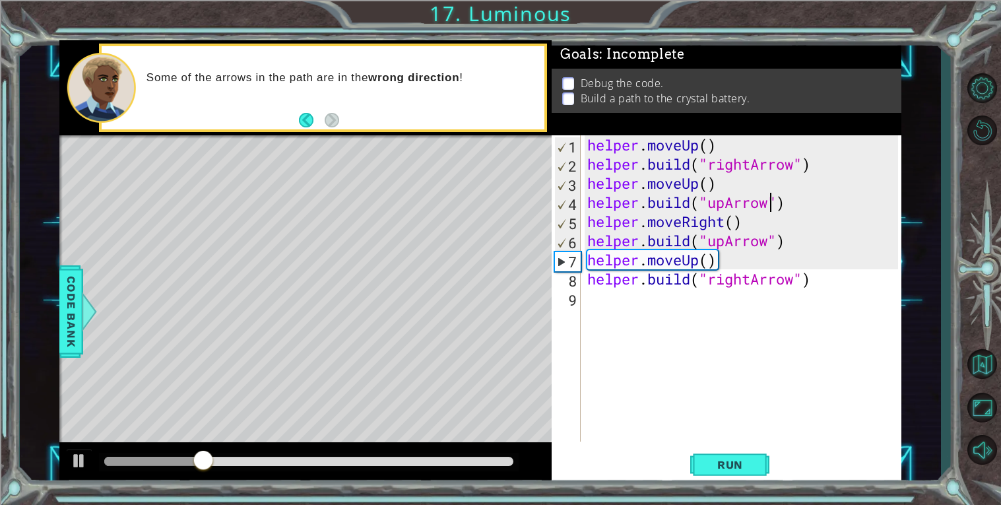
click at [751, 161] on div "helper . moveUp ( ) helper . build ( "rightArrow" ) helper . moveUp ( ) helper …" at bounding box center [744, 307] width 320 height 344
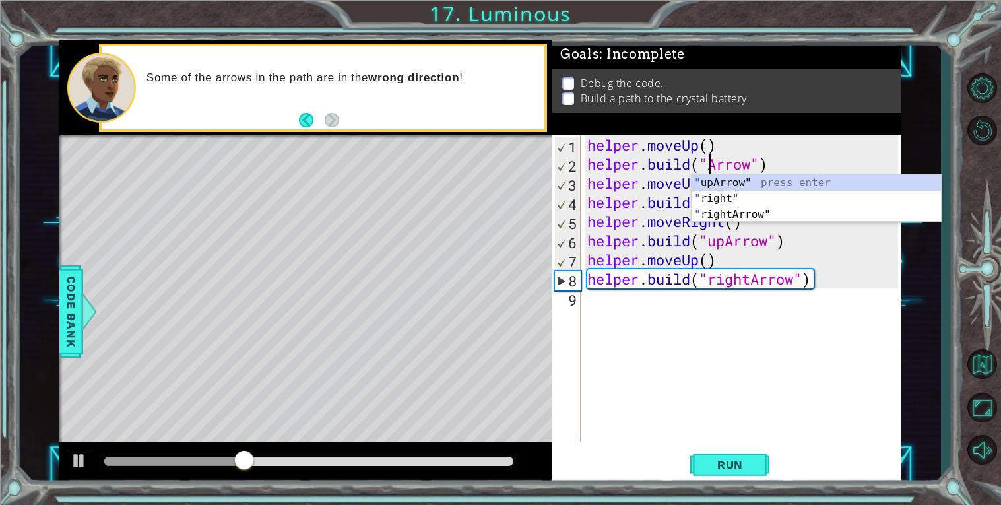
type textarea "[DOMAIN_NAME]("upArrow")"
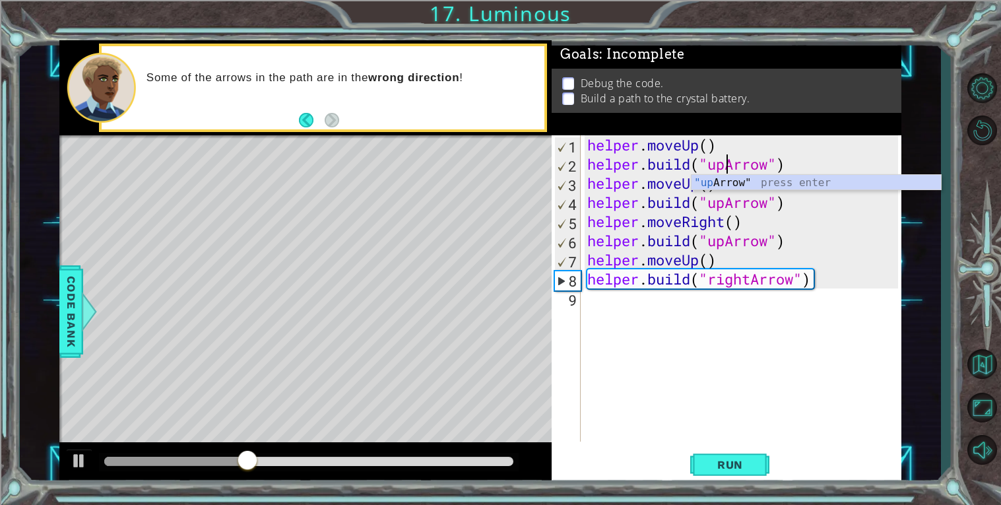
scroll to position [0, 5]
click at [755, 372] on div "helper . moveUp ( ) helper . build ( "upArrow" ) helper . moveUp ( ) helper . b…" at bounding box center [744, 307] width 320 height 344
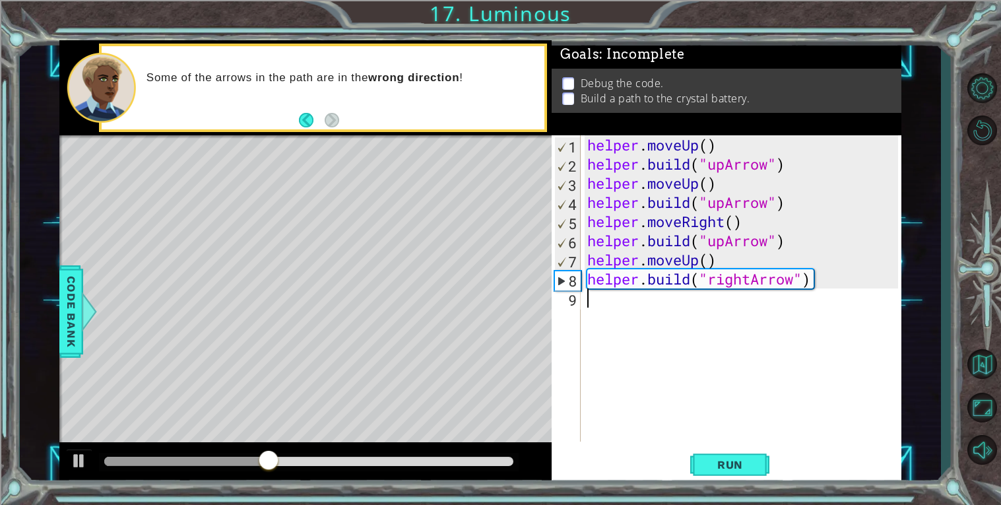
scroll to position [0, 0]
click at [726, 208] on div "helper . moveUp ( ) helper . build ( "upArrow" ) helper . moveUp ( ) helper . b…" at bounding box center [744, 307] width 320 height 344
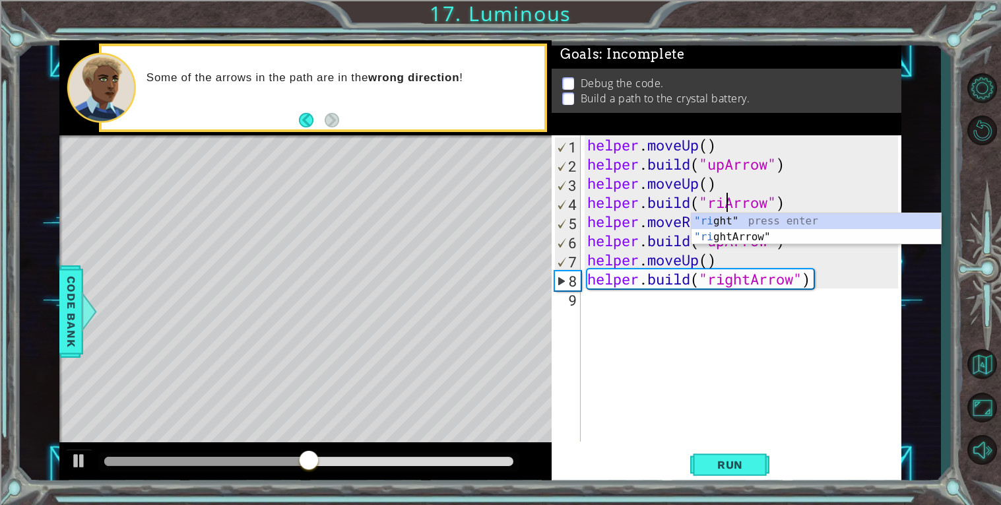
scroll to position [0, 7]
type textarea "[DOMAIN_NAME]("rightArrow")"
click at [746, 373] on div "helper . moveUp ( ) helper . build ( "upArrow" ) helper . moveUp ( ) helper . b…" at bounding box center [744, 307] width 320 height 344
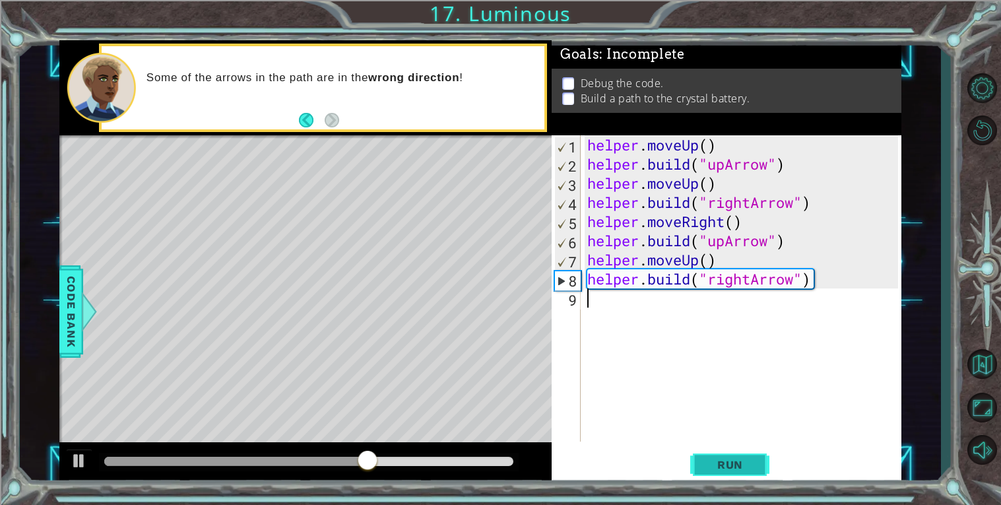
click at [710, 465] on span "Run" at bounding box center [730, 464] width 52 height 13
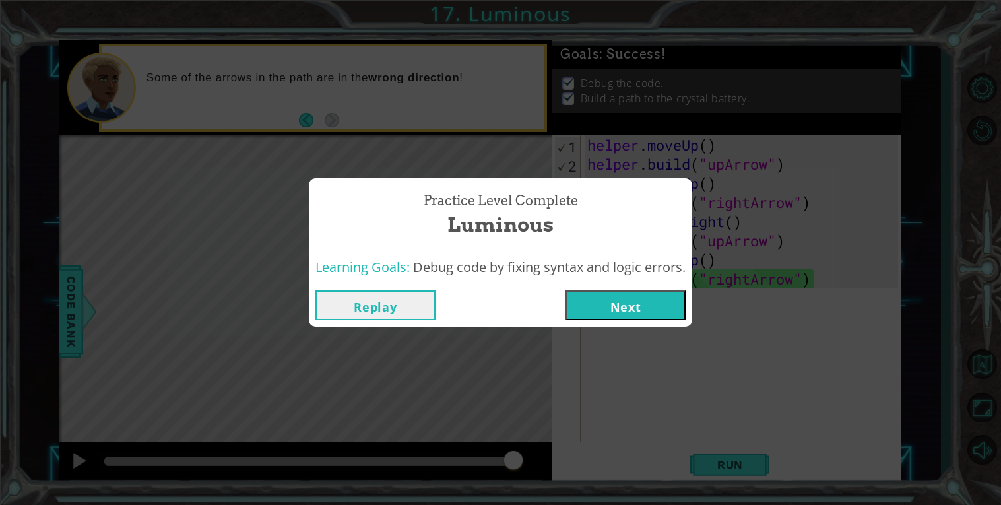
click at [639, 311] on button "Next" at bounding box center [625, 305] width 120 height 30
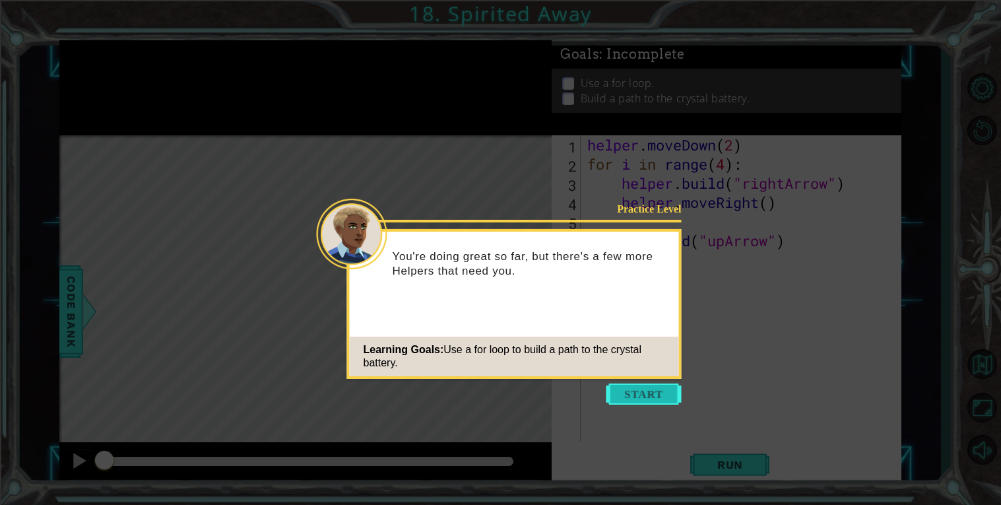
click at [652, 390] on button "Start" at bounding box center [643, 393] width 75 height 21
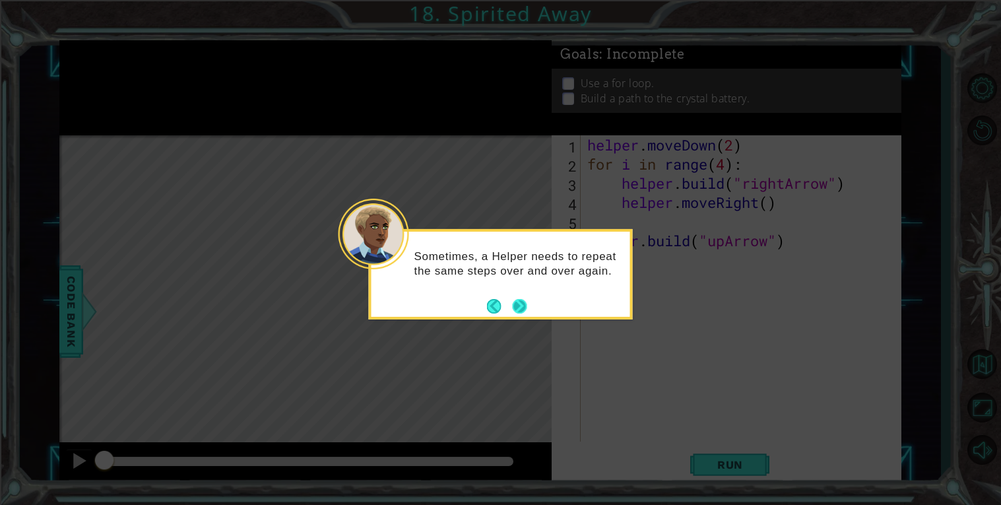
click at [524, 308] on button "Next" at bounding box center [519, 306] width 15 height 15
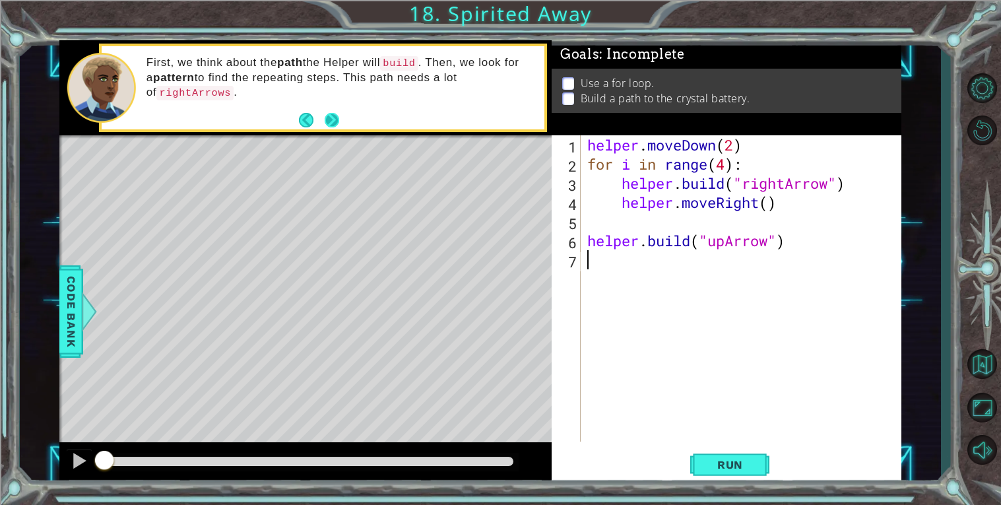
click at [332, 114] on button "Next" at bounding box center [332, 120] width 15 height 15
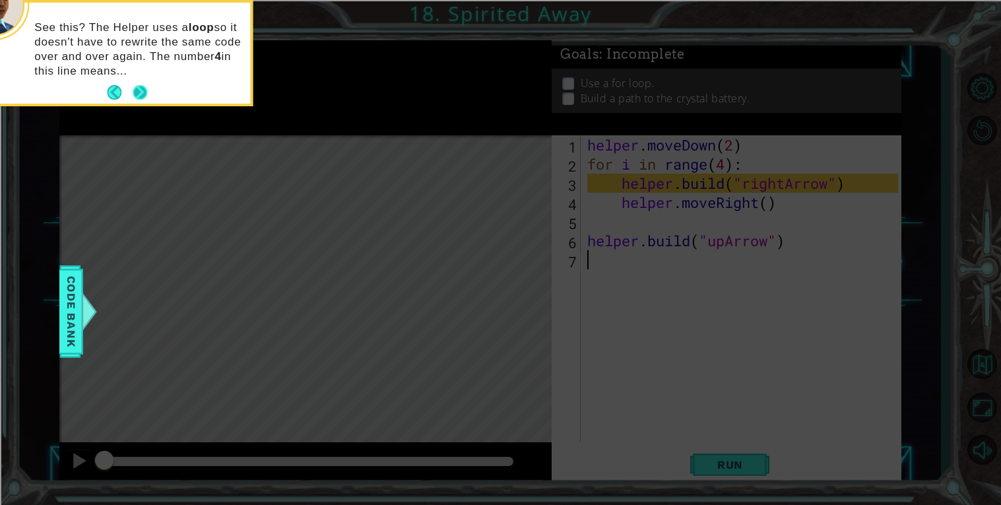
click at [146, 78] on p "See this? The Helper uses a loop so it doesn't have to rewrite the same code ov…" at bounding box center [137, 49] width 206 height 58
click at [140, 88] on button "Next" at bounding box center [140, 92] width 15 height 15
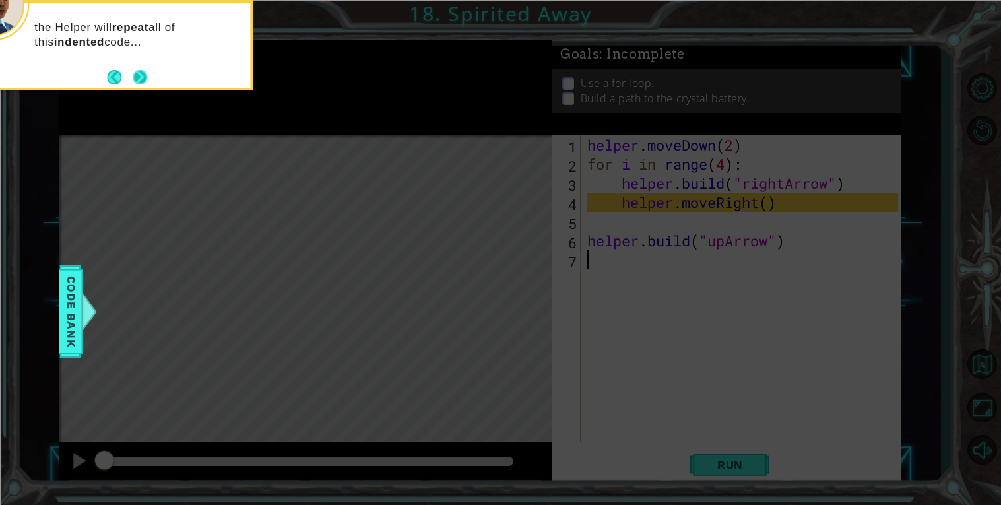
click at [140, 75] on button "Next" at bounding box center [140, 77] width 15 height 15
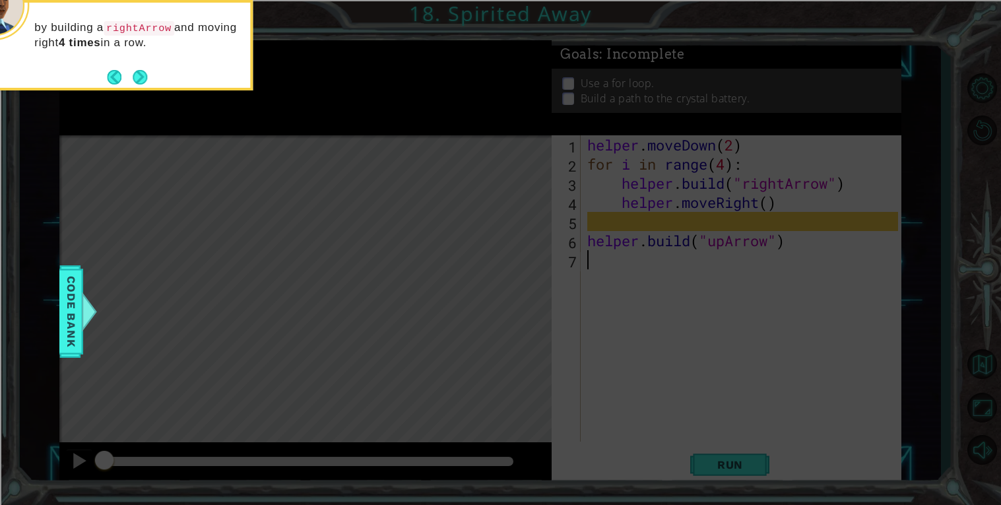
click at [140, 75] on button "Next" at bounding box center [140, 77] width 15 height 15
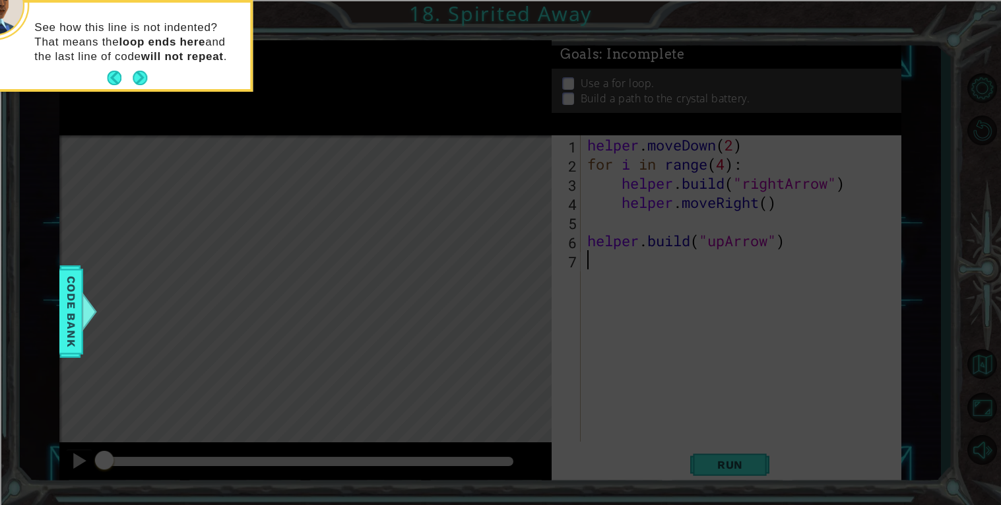
click at [140, 75] on button "Next" at bounding box center [140, 78] width 15 height 15
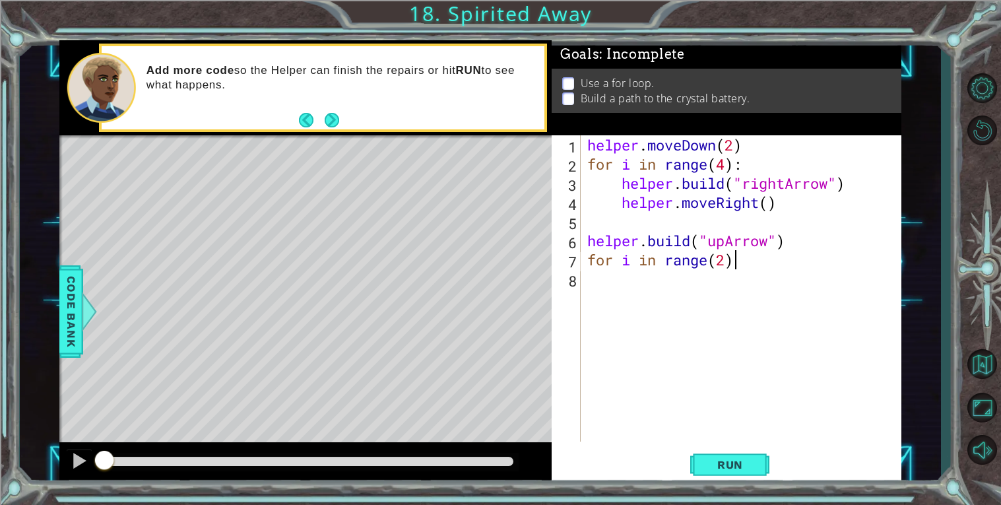
scroll to position [0, 5]
type textarea "for i in range(2):"
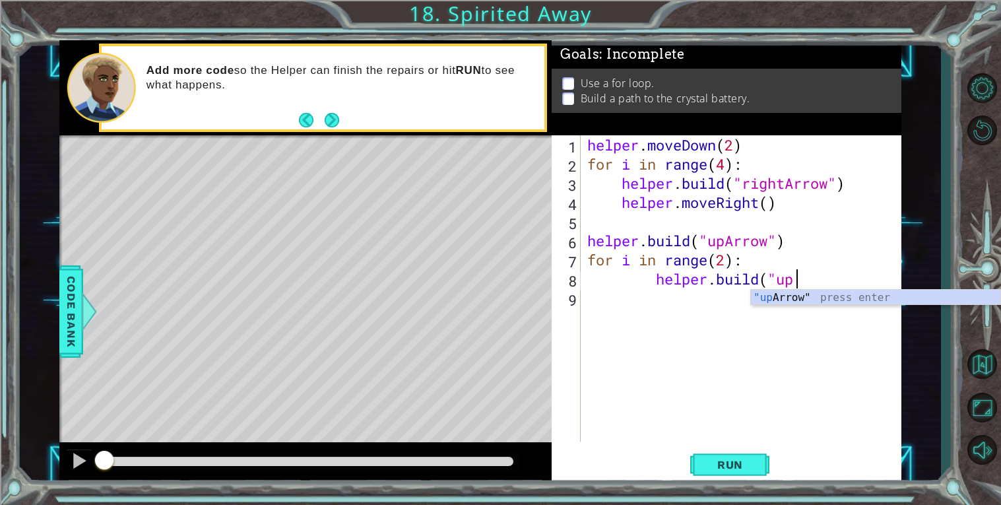
scroll to position [0, 9]
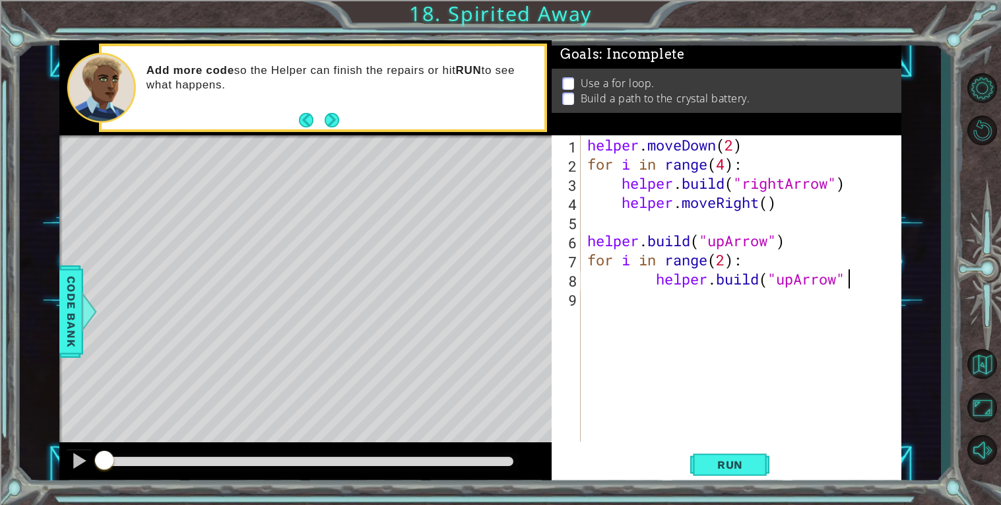
type textarea "[DOMAIN_NAME]("upArrow")"
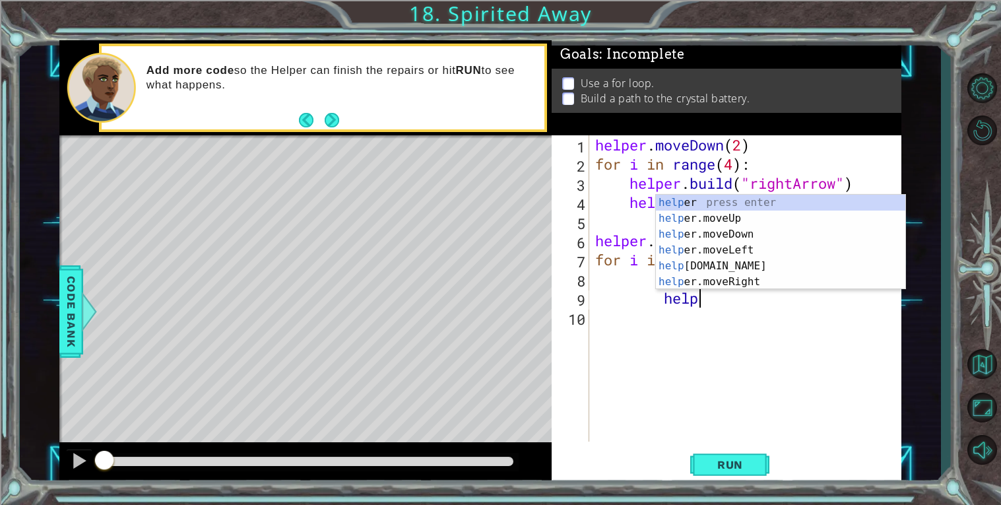
scroll to position [0, 4]
click at [739, 212] on div "helper press enter helper .moveUp press enter helper .moveDown press enter help…" at bounding box center [780, 258] width 249 height 127
type textarea "helper.moveUp(1)"
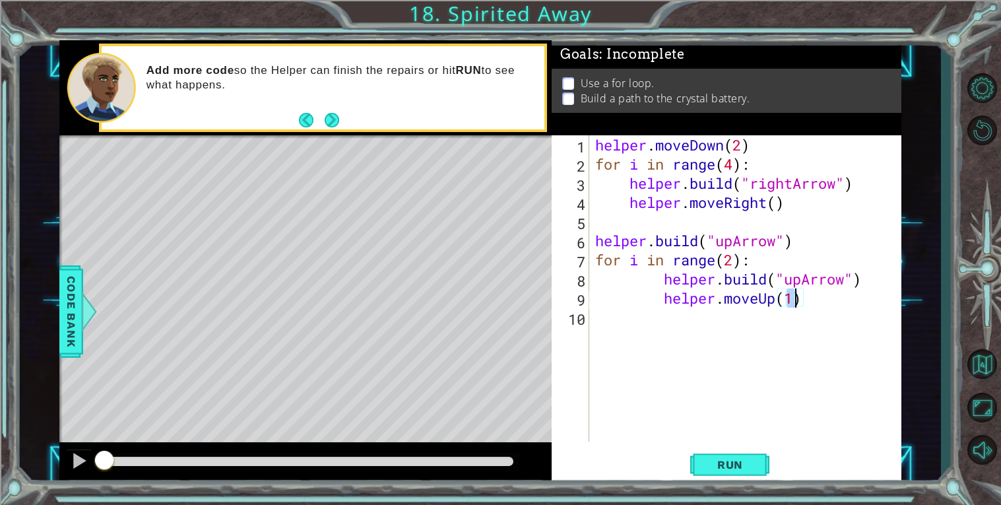
click at [691, 316] on div "helper . moveDown ( 2 ) for i in range ( 4 ) : helper . build ( "rightArrow" ) …" at bounding box center [748, 307] width 312 height 344
click at [711, 462] on span "Run" at bounding box center [730, 464] width 52 height 13
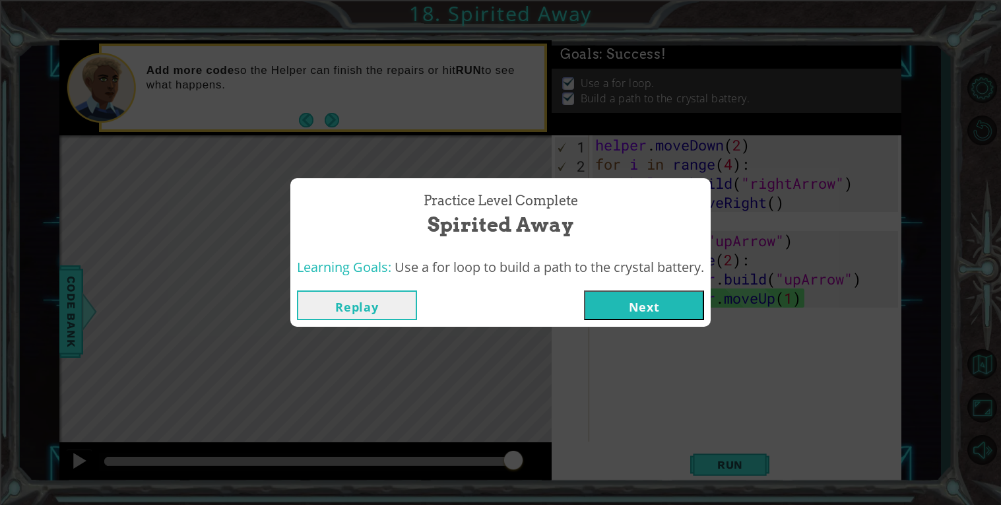
click at [650, 311] on button "Next" at bounding box center [644, 305] width 120 height 30
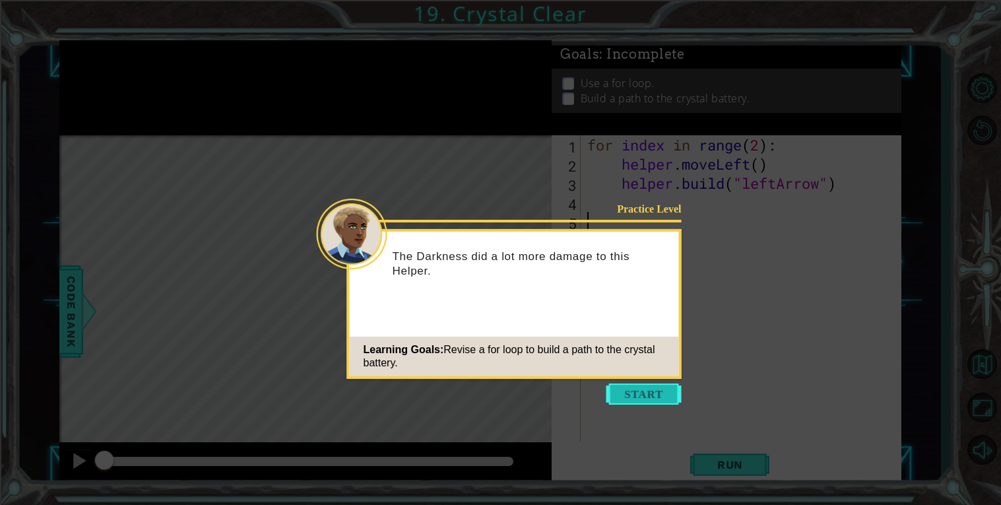
click at [632, 389] on button "Start" at bounding box center [643, 393] width 75 height 21
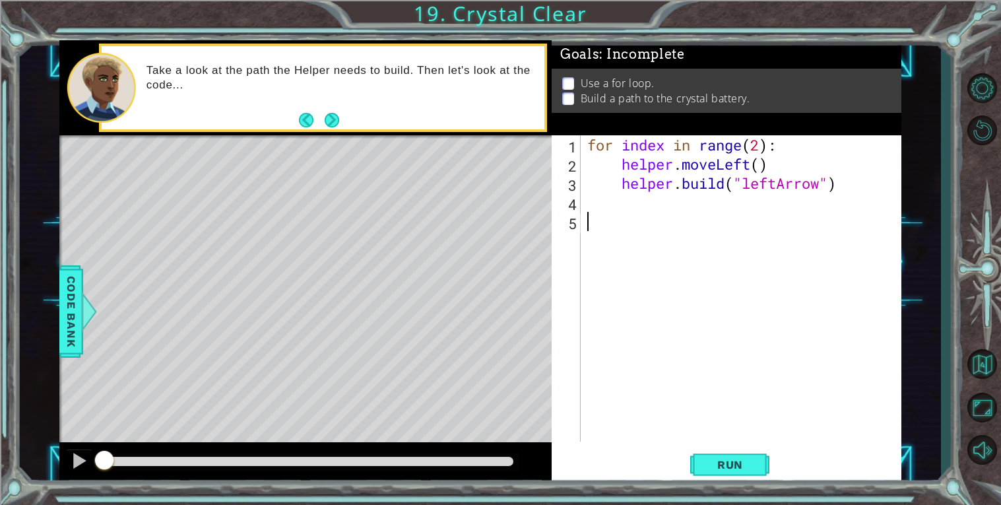
click at [671, 204] on div "for index in range ( 2 ) : helper . moveLeft ( ) helper . build ( "leftArrow" )" at bounding box center [744, 307] width 320 height 344
